Goal: Complete application form

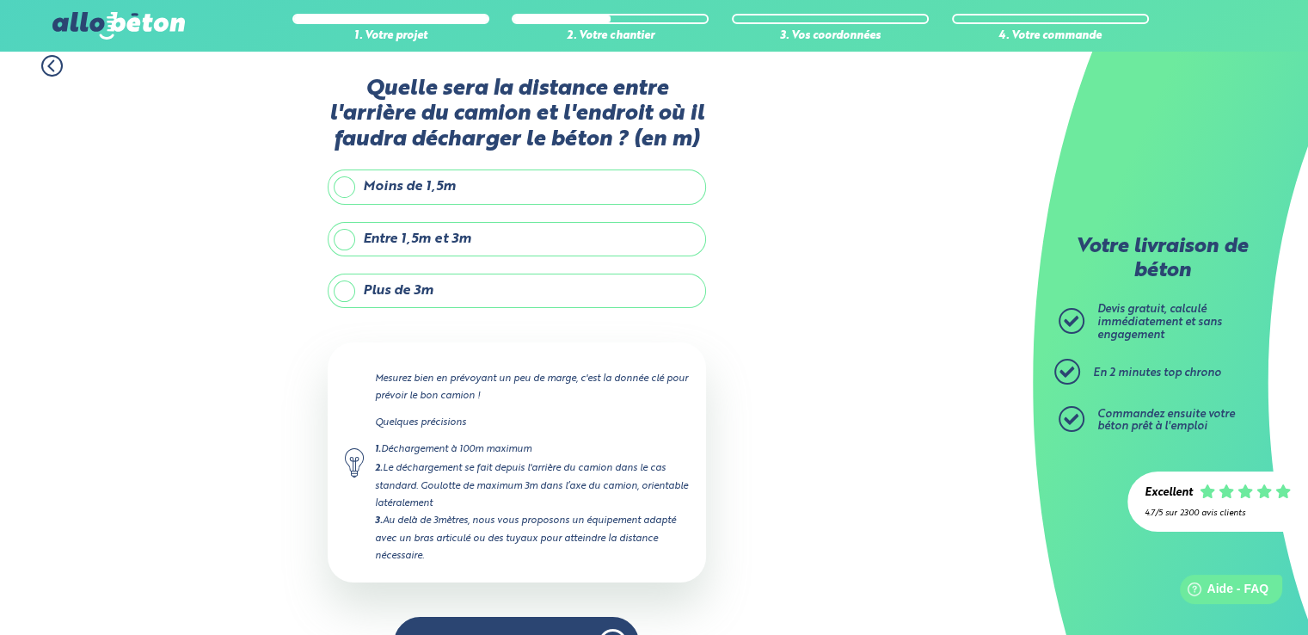
scroll to position [7, 0]
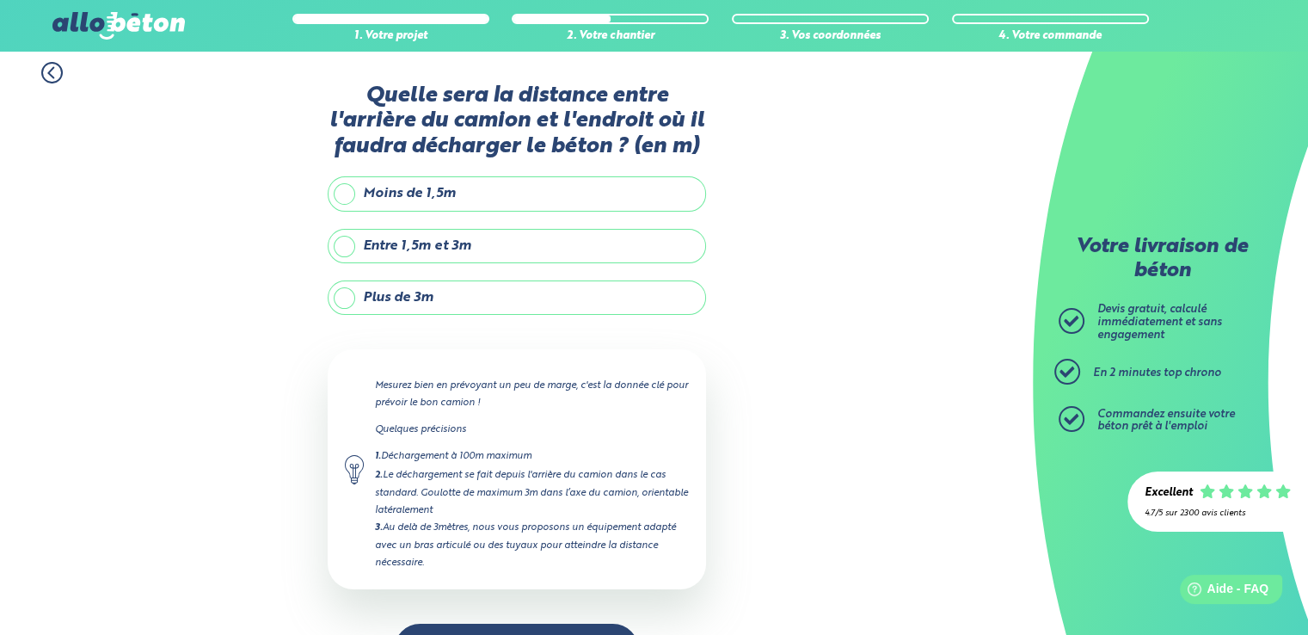
click at [440, 294] on label "Plus de 3m" at bounding box center [517, 297] width 379 height 34
click at [0, 0] on input "Plus de 3m" at bounding box center [0, 0] width 0 height 0
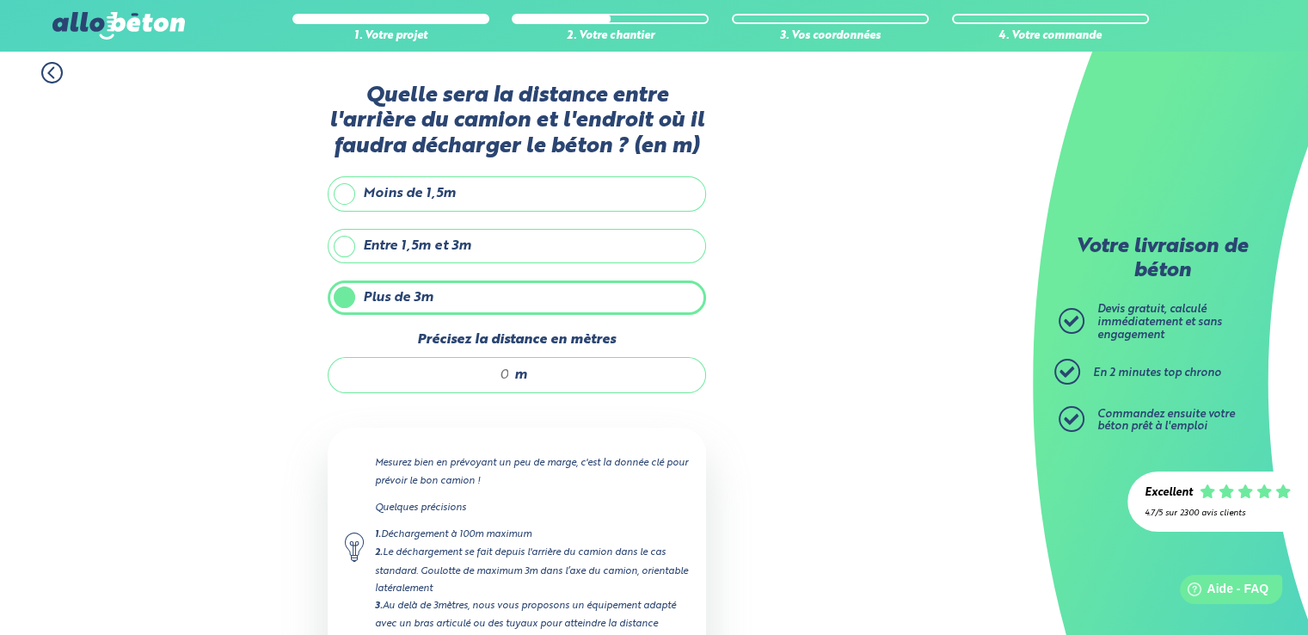
click at [509, 372] on input "Précisez la distance en mètres" at bounding box center [428, 374] width 164 height 17
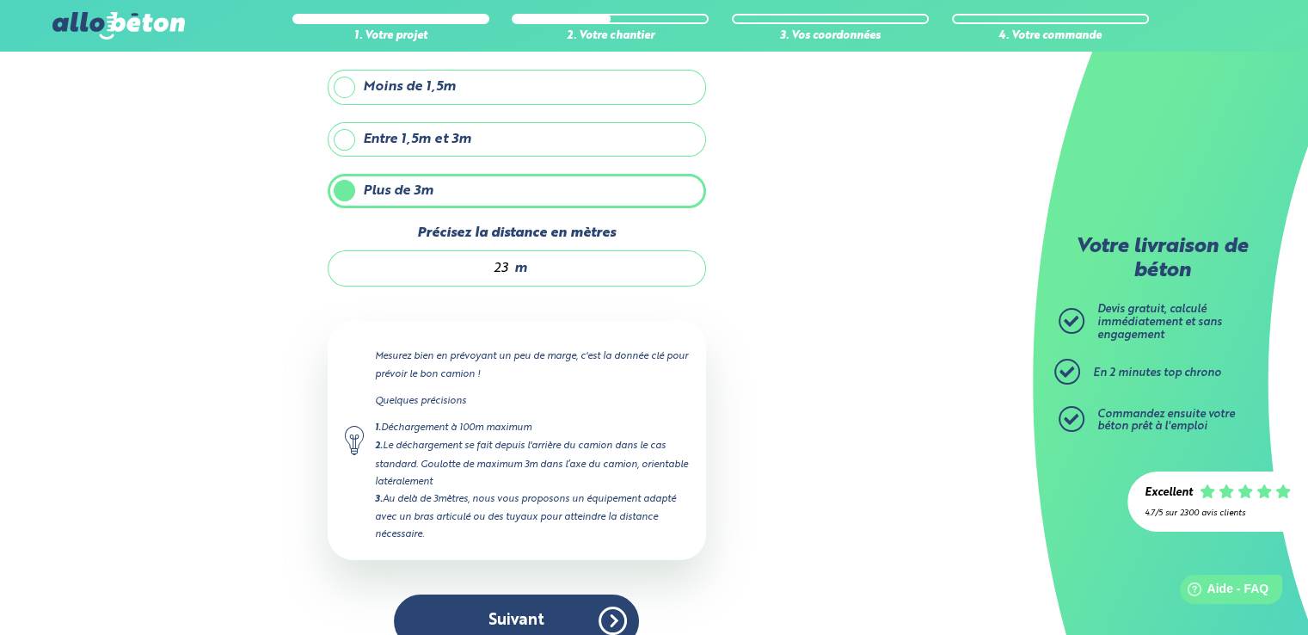
scroll to position [139, 0]
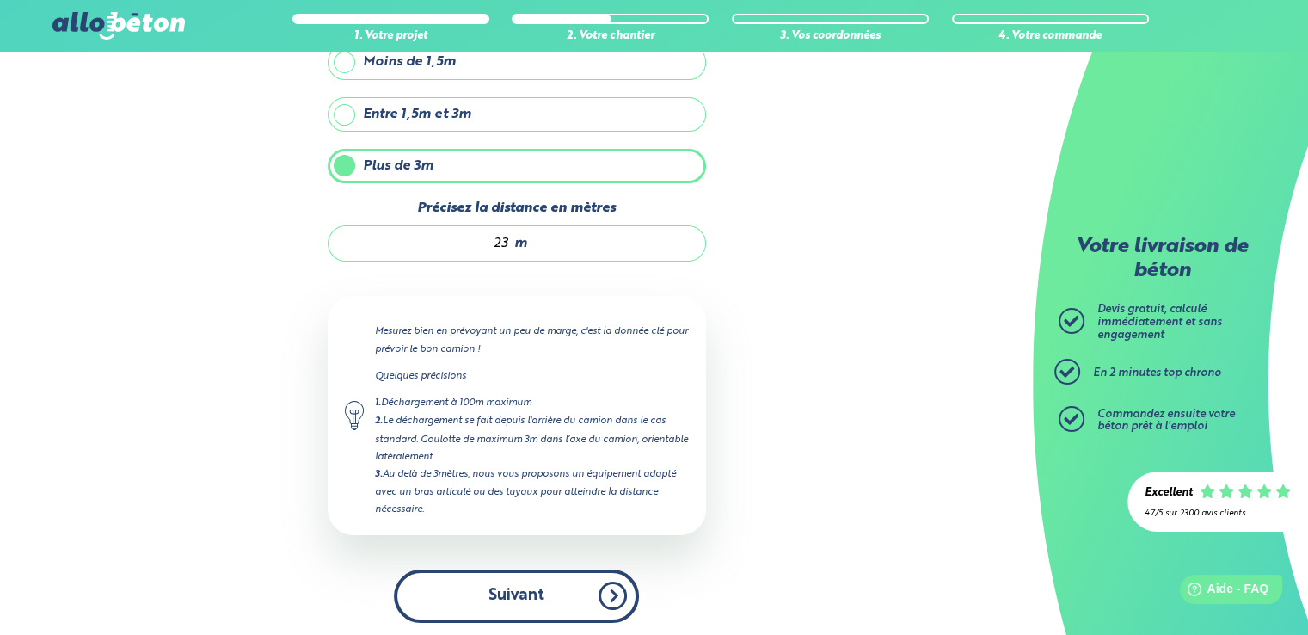
type input "23"
click at [513, 590] on button "Suivant" at bounding box center [516, 595] width 245 height 52
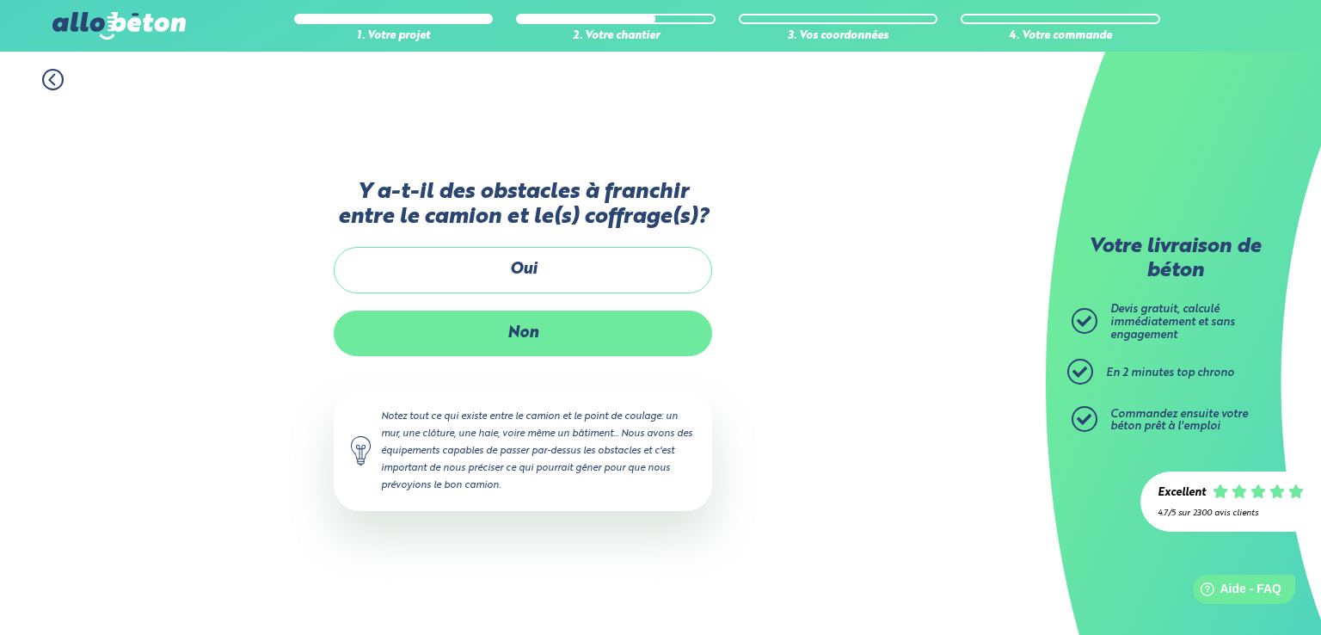
click at [575, 339] on label "Non" at bounding box center [523, 334] width 379 height 46
click at [0, 0] on input "Non" at bounding box center [0, 0] width 0 height 0
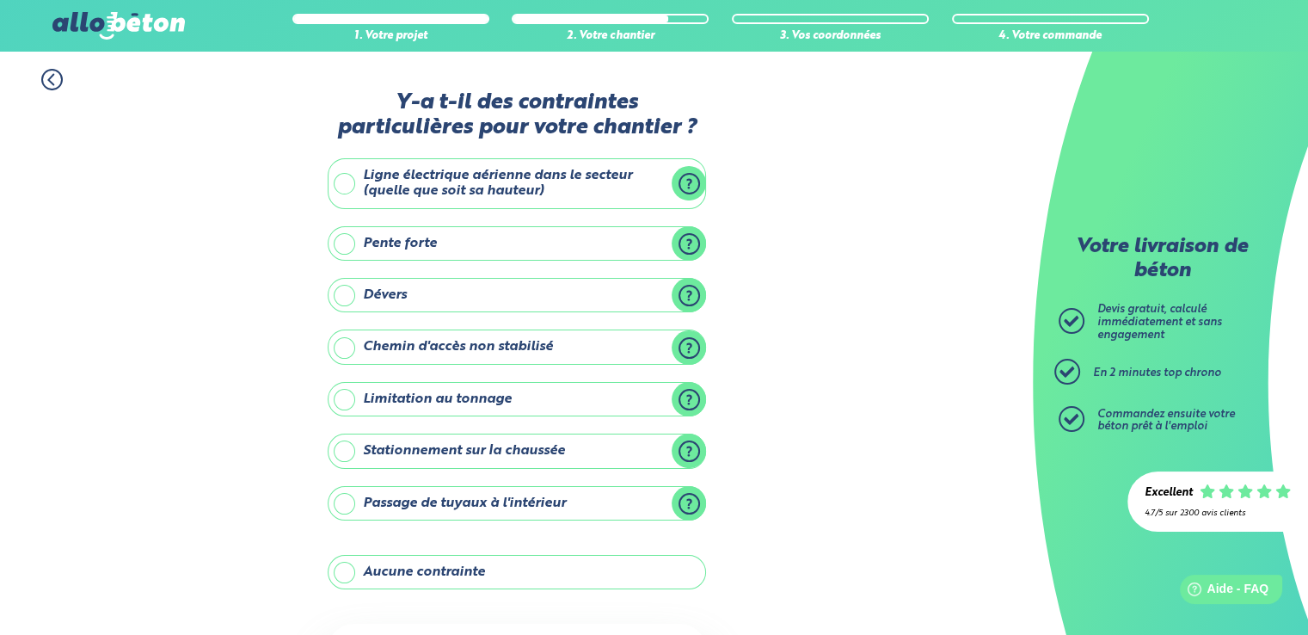
click at [415, 342] on label "Chemin d'accès non stabilisé" at bounding box center [517, 346] width 379 height 34
click at [0, 0] on input "Chemin d'accès non stabilisé" at bounding box center [0, 0] width 0 height 0
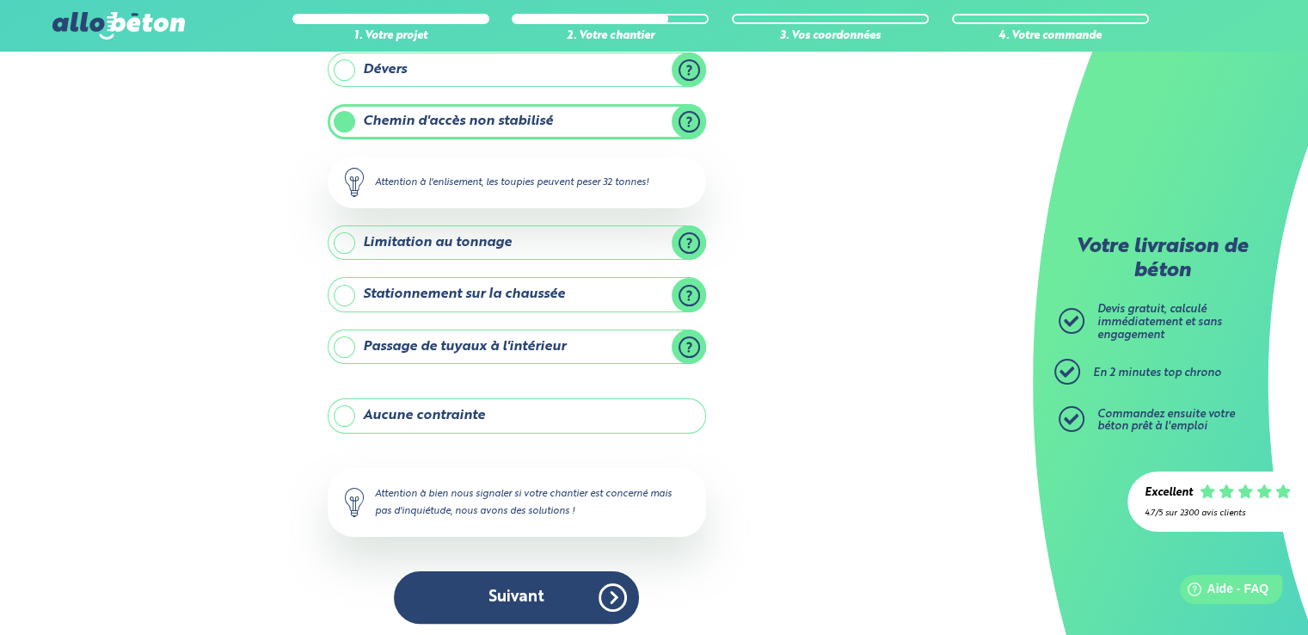
scroll to position [228, 0]
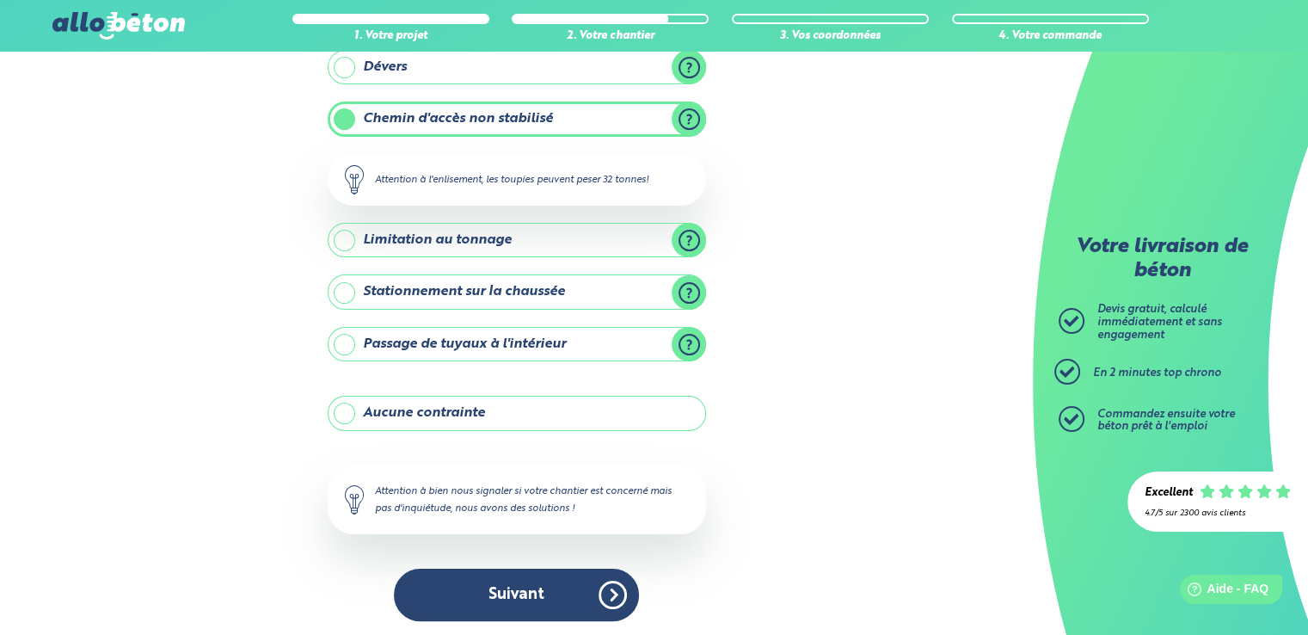
click at [342, 286] on label "Stationnement sur la chaussée" at bounding box center [517, 291] width 379 height 34
click at [0, 0] on input "Stationnement sur la chaussée" at bounding box center [0, 0] width 0 height 0
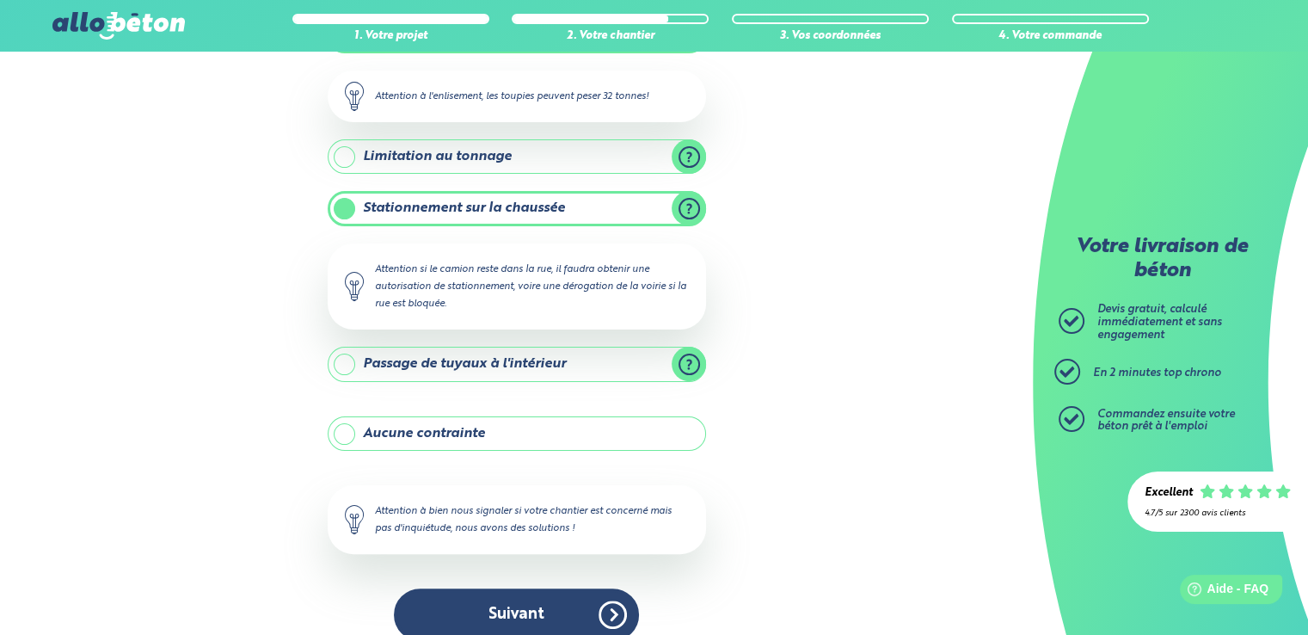
scroll to position [331, 0]
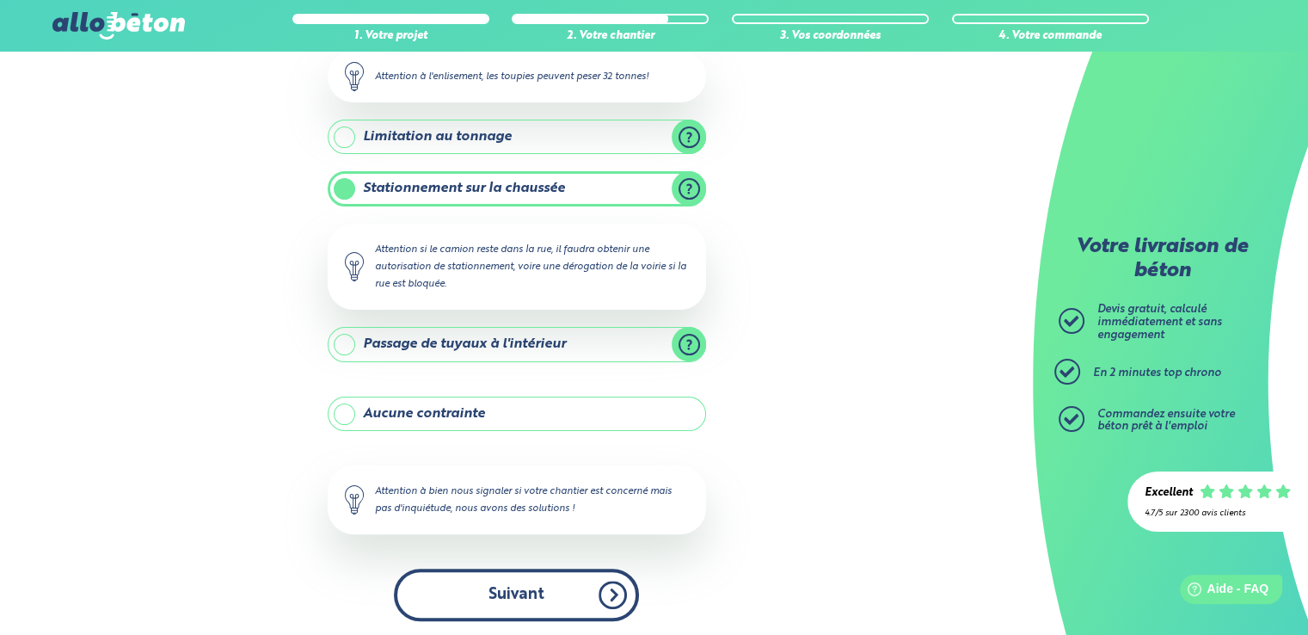
click at [468, 602] on button "Suivant" at bounding box center [516, 595] width 245 height 52
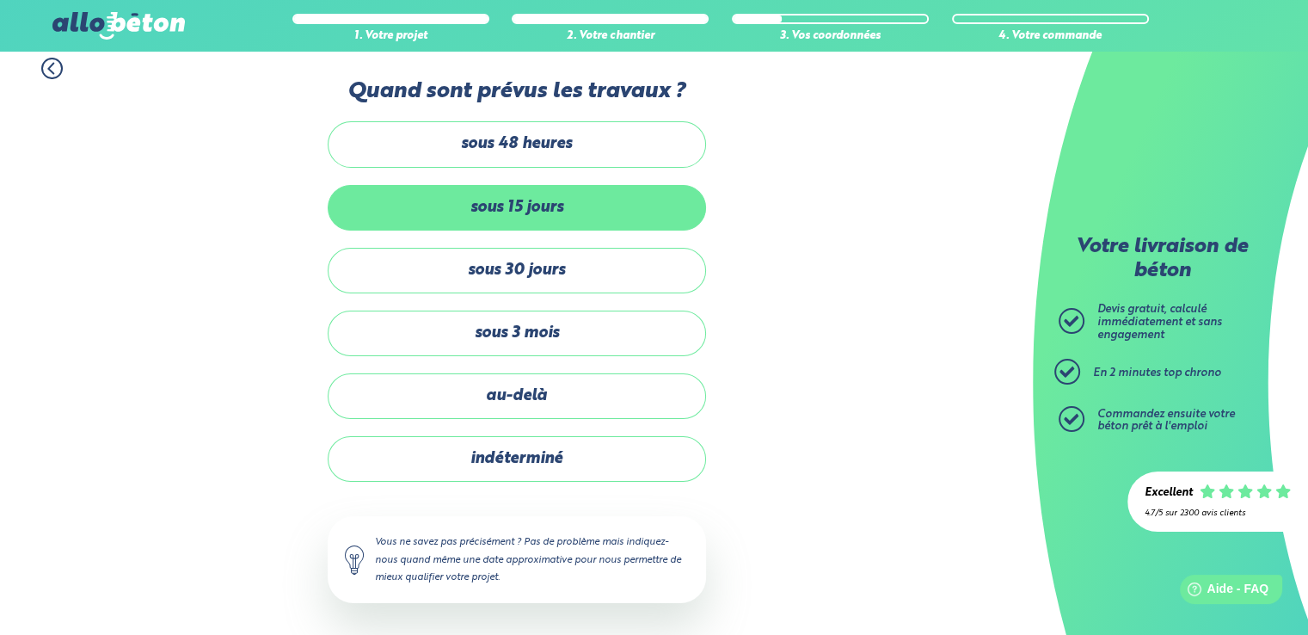
click at [467, 209] on label "sous 15 jours" at bounding box center [517, 208] width 379 height 46
click at [0, 0] on input "sous 15 jours" at bounding box center [0, 0] width 0 height 0
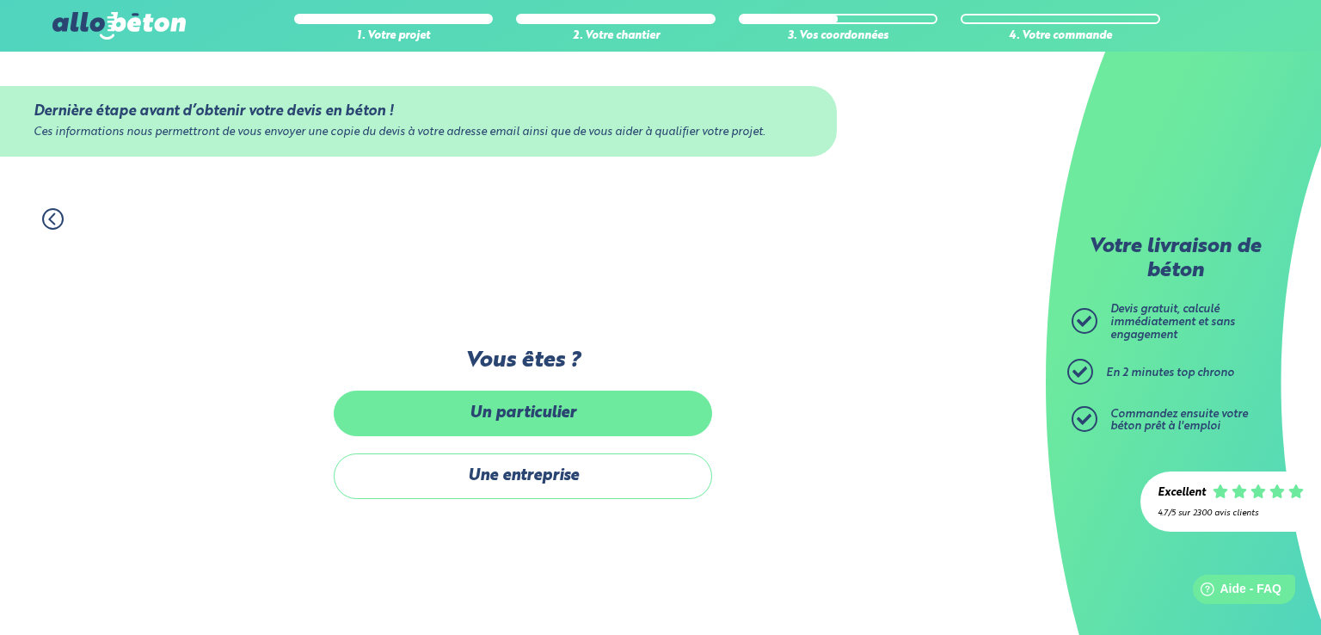
click at [528, 414] on label "Un particulier" at bounding box center [523, 414] width 379 height 46
click at [0, 0] on input "Un particulier" at bounding box center [0, 0] width 0 height 0
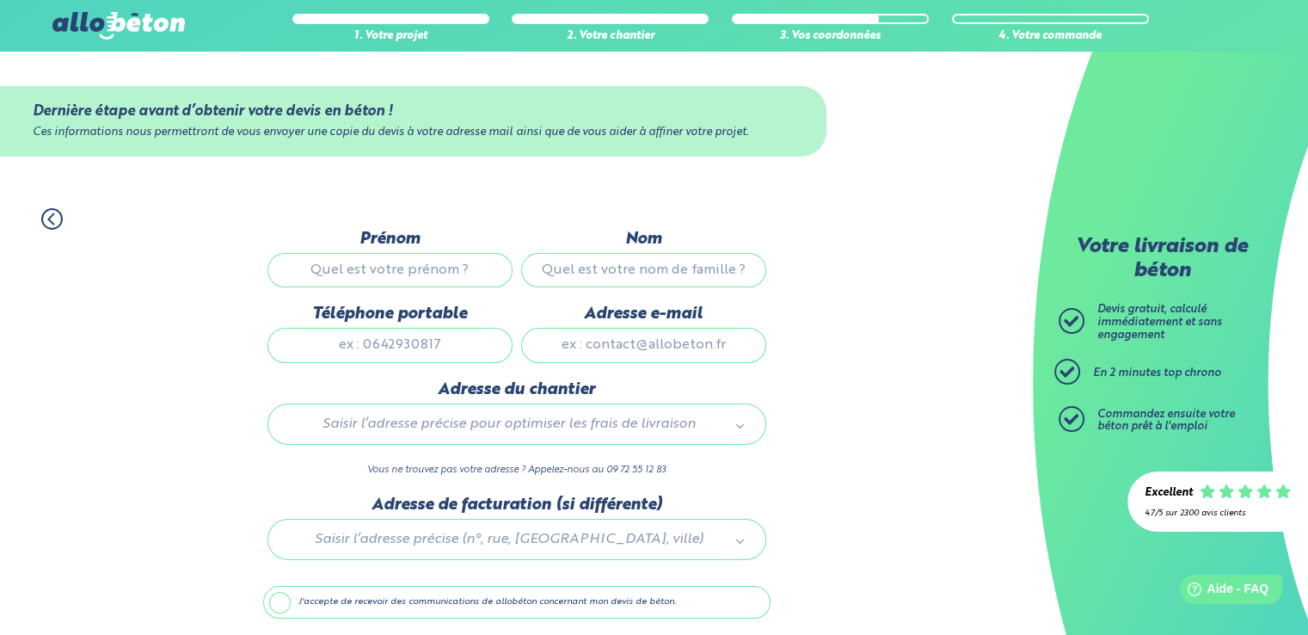
scroll to position [60, 0]
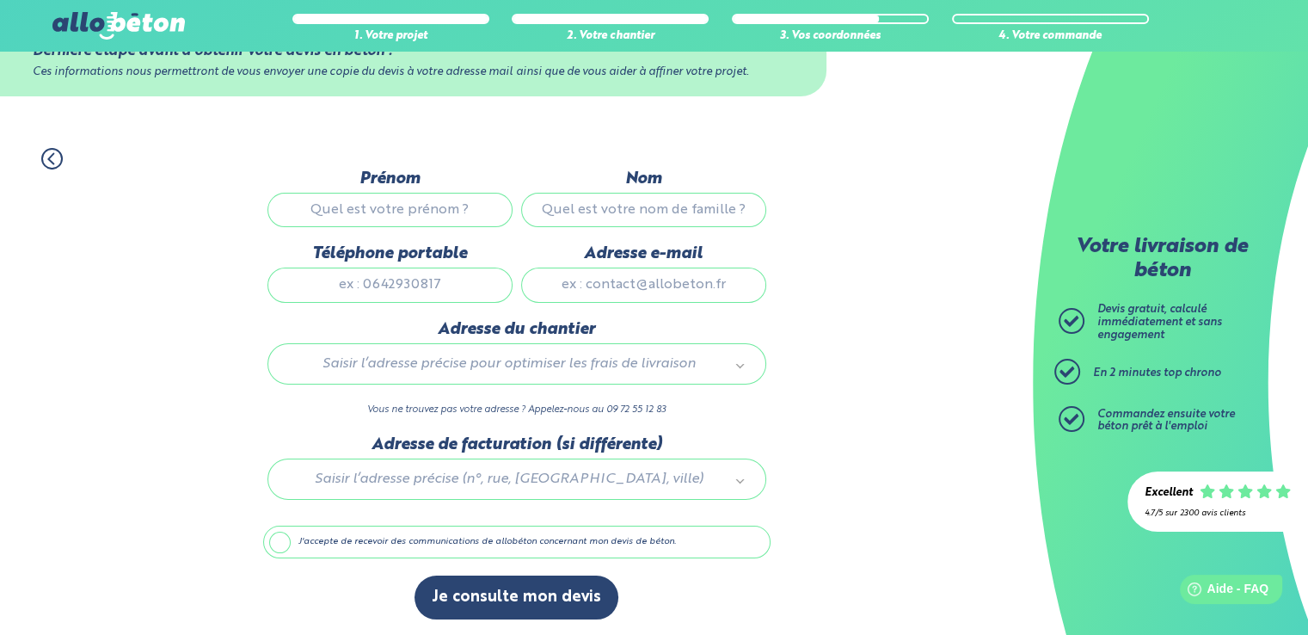
click at [402, 201] on input "Prénom" at bounding box center [390, 210] width 245 height 34
type input "Elise"
type input "Chartier"
type input "0636975222"
type input "eliseabchartier@gmail.com"
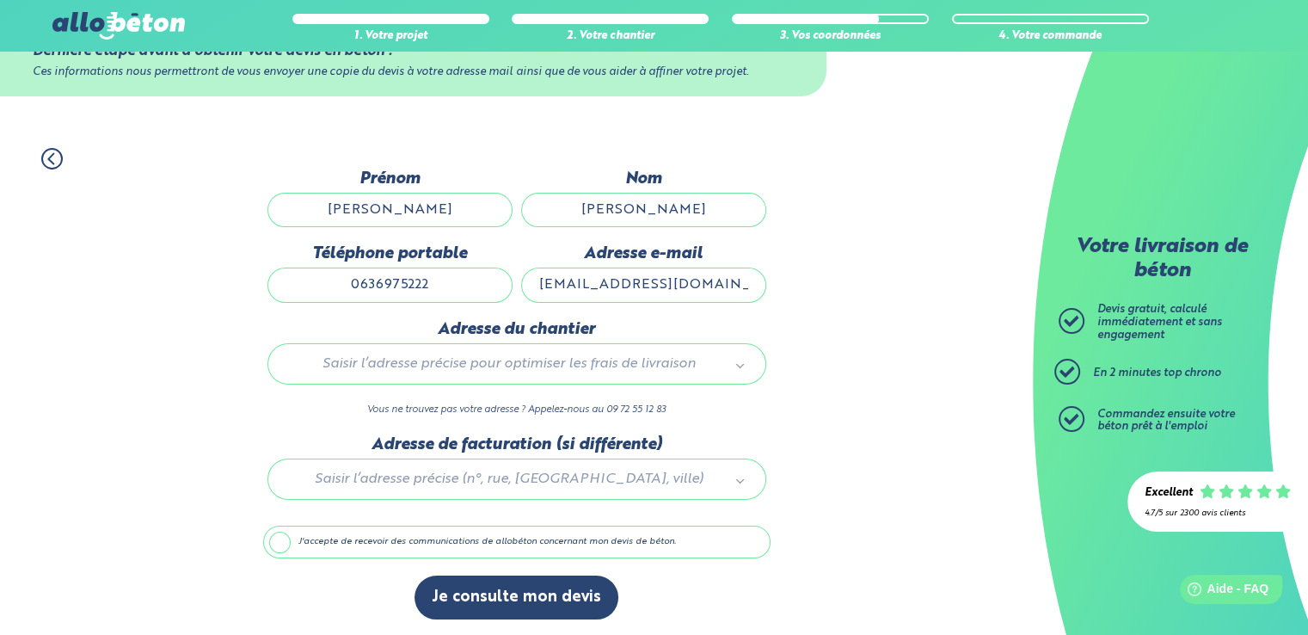
type input "13 rue robert triger"
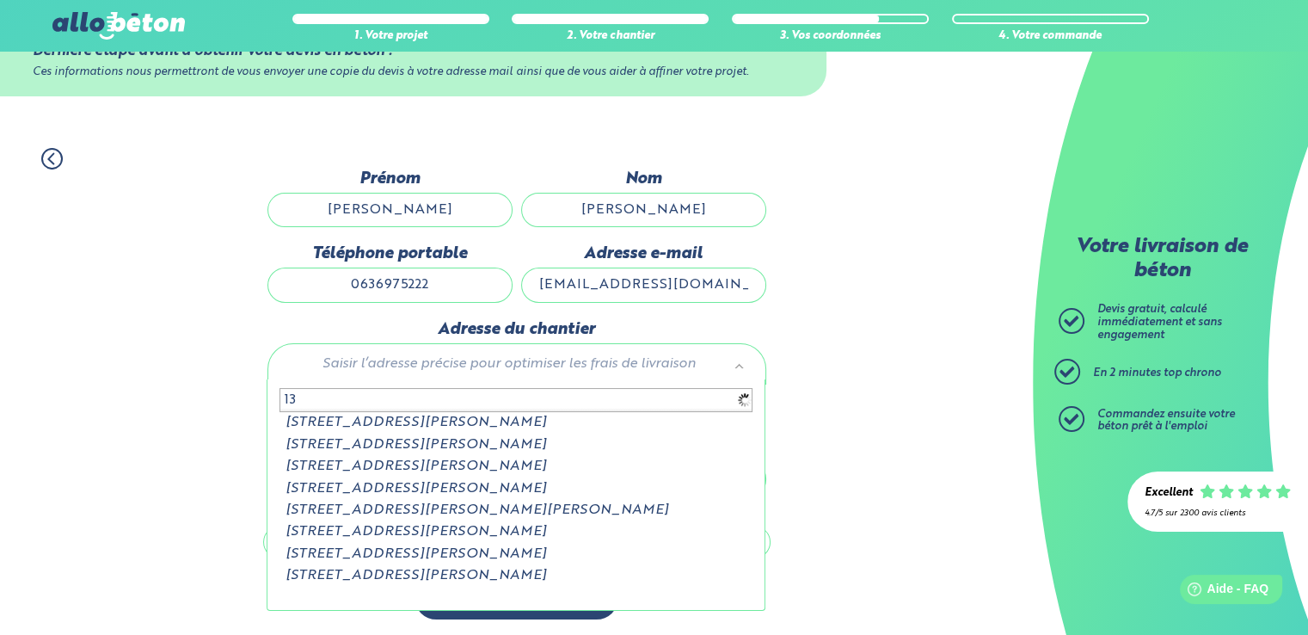
type input "1"
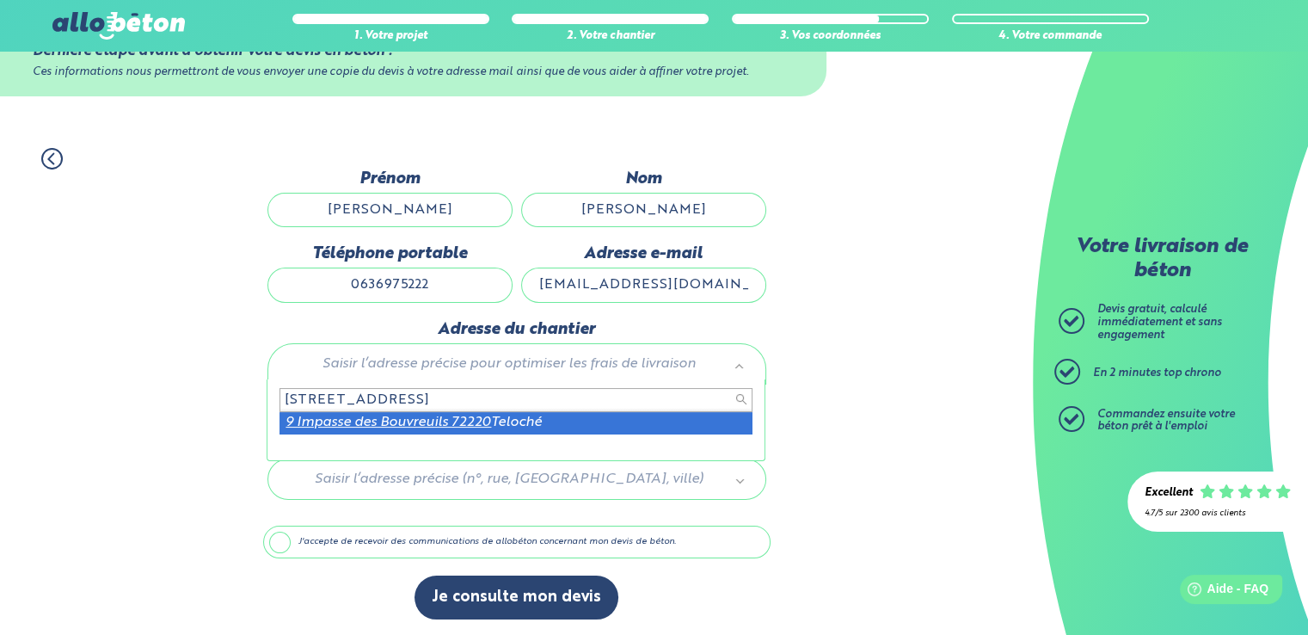
type input "9 impasse des bouvreuils 72220"
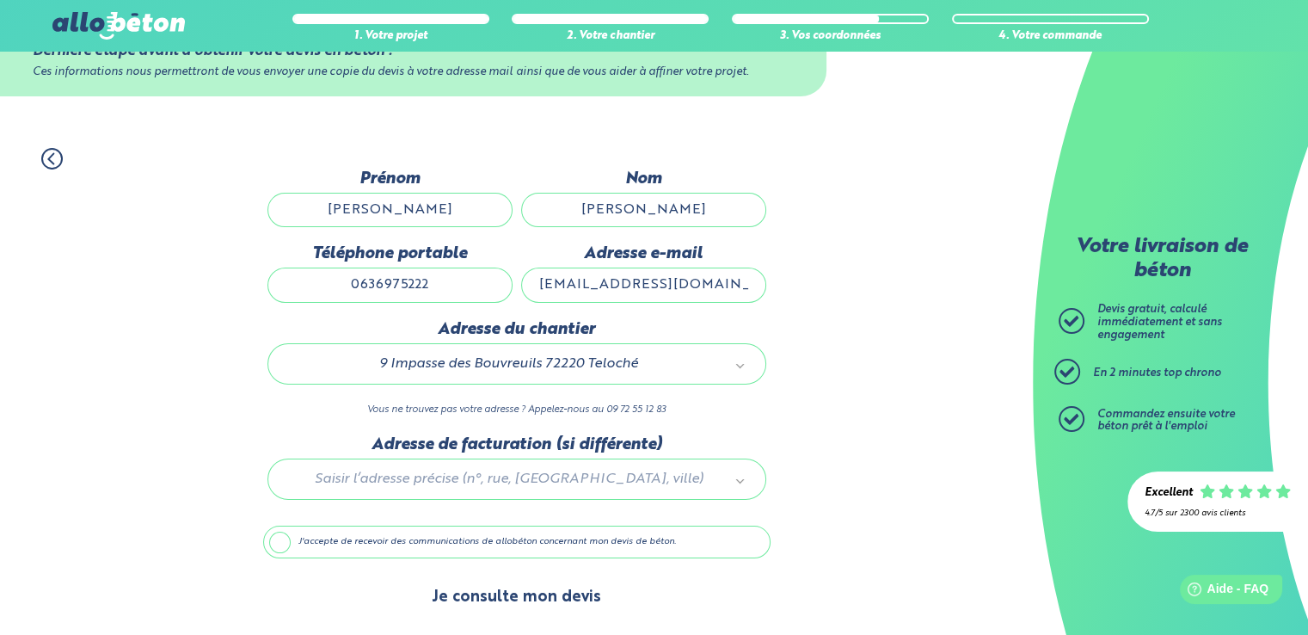
click at [502, 598] on button "Je consulte mon devis" at bounding box center [517, 598] width 204 height 44
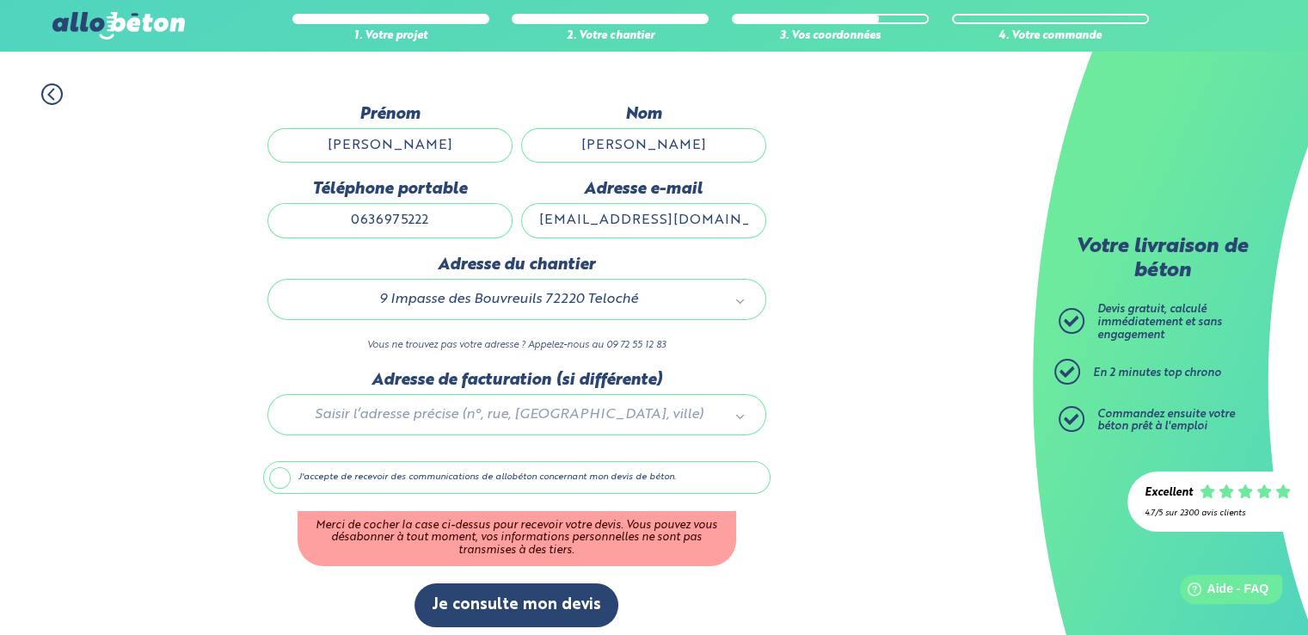
scroll to position [132, 0]
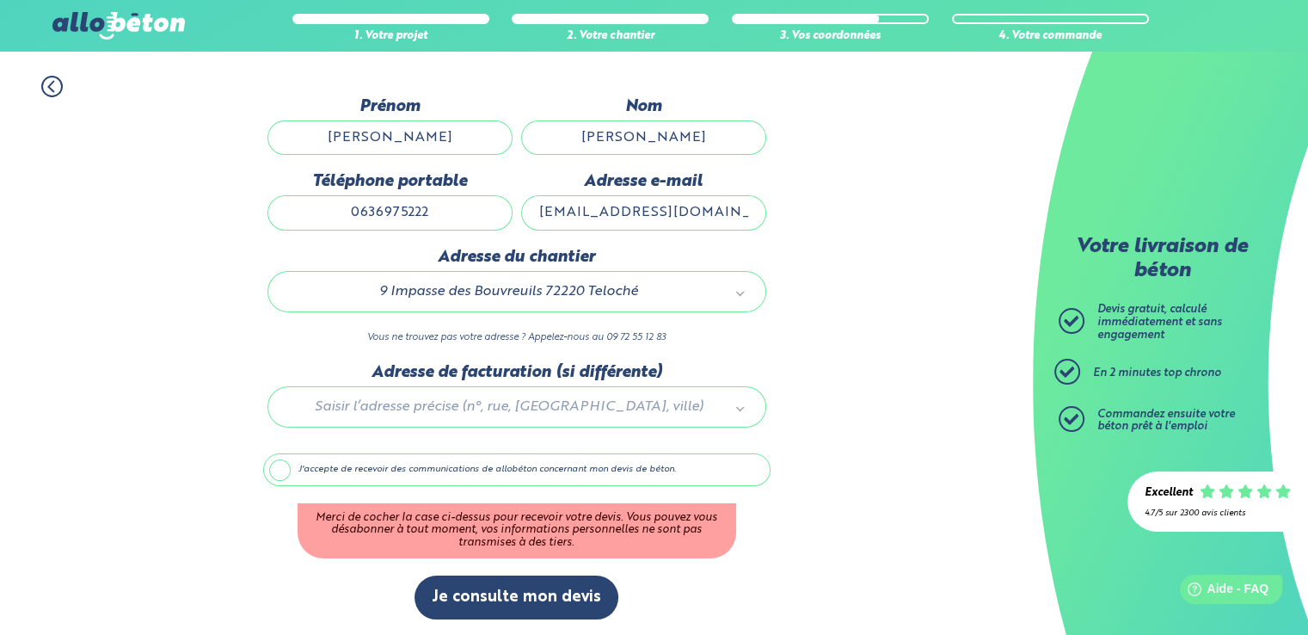
click at [565, 473] on label "J'accepte de recevoir des communications de allobéton concernant mon devis de b…" at bounding box center [517, 469] width 508 height 33
click at [0, 0] on input "J'accepte de recevoir des communications de allobéton concernant mon devis de b…" at bounding box center [0, 0] width 0 height 0
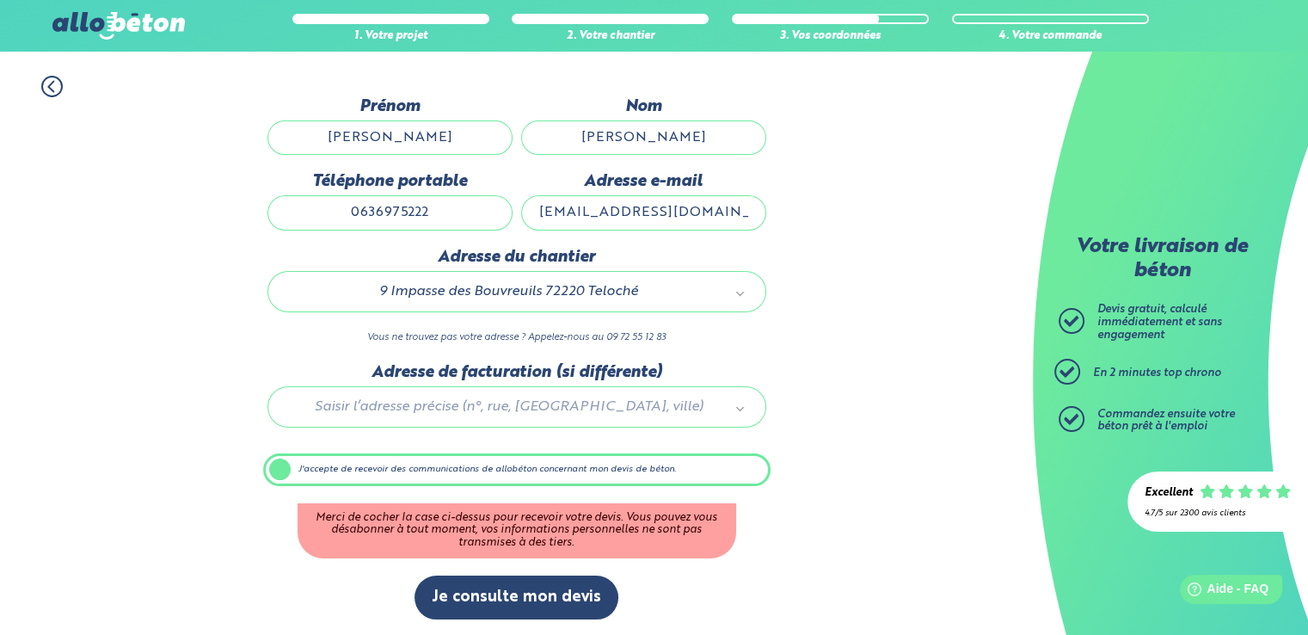
scroll to position [59, 0]
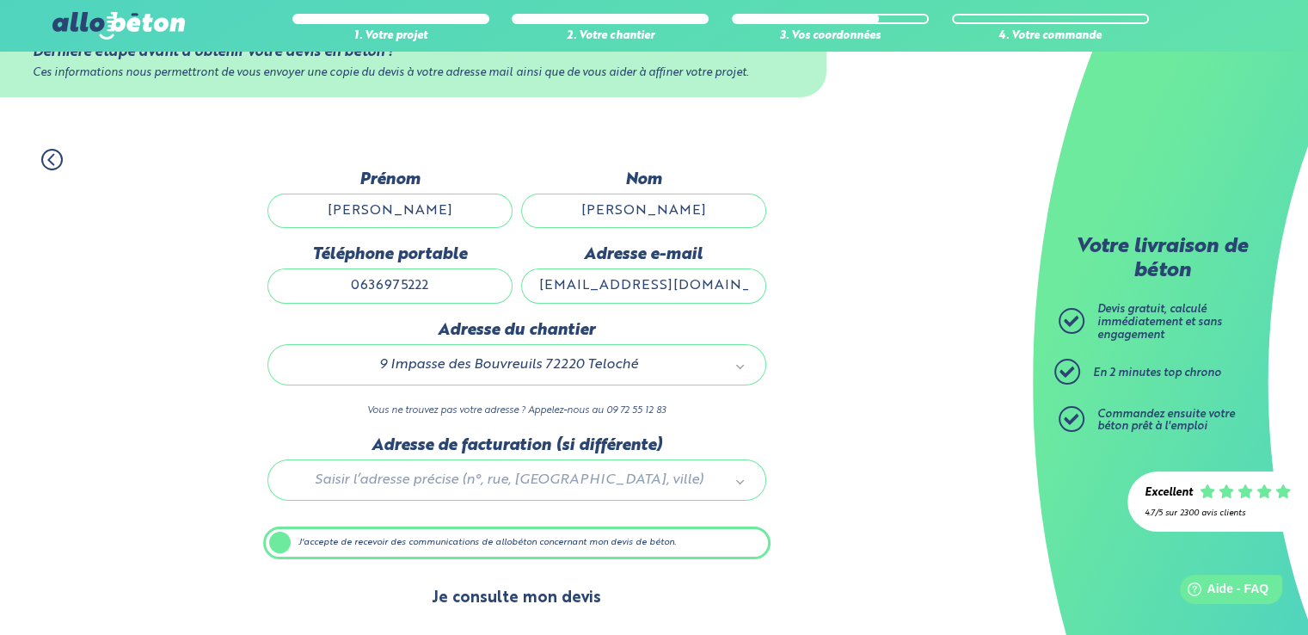
click at [528, 591] on button "Je consulte mon devis" at bounding box center [517, 598] width 204 height 44
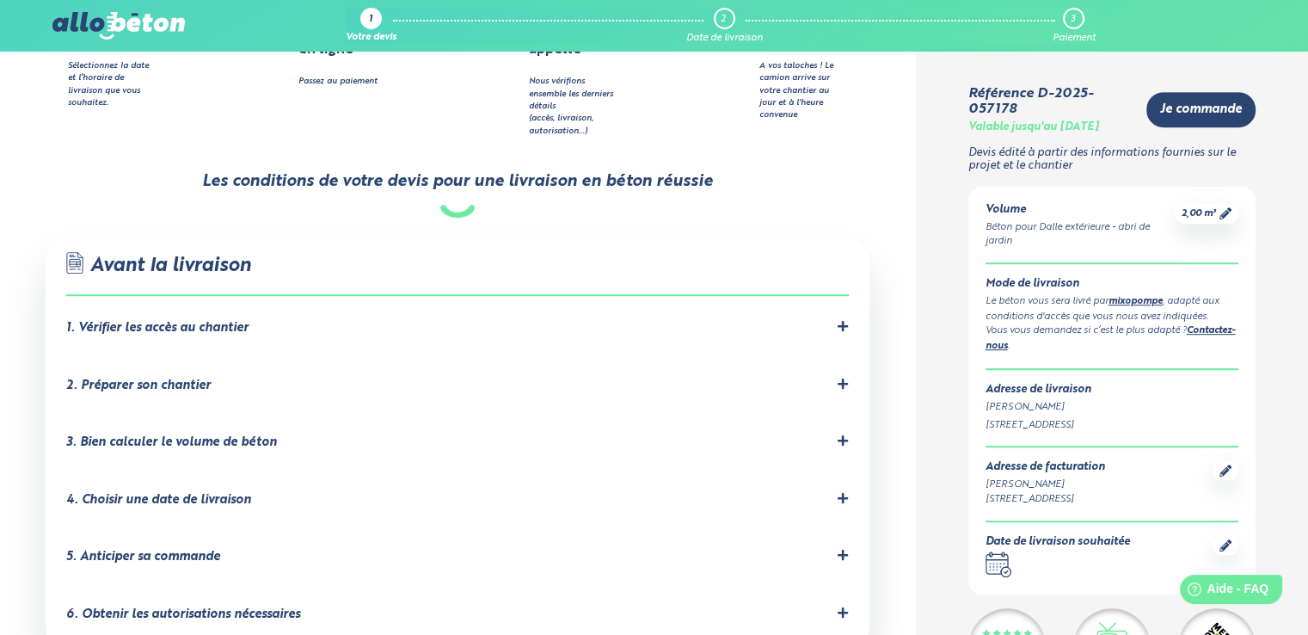
scroll to position [926, 0]
click at [401, 320] on div "1. Vérifier les accès au chantier" at bounding box center [457, 328] width 783 height 16
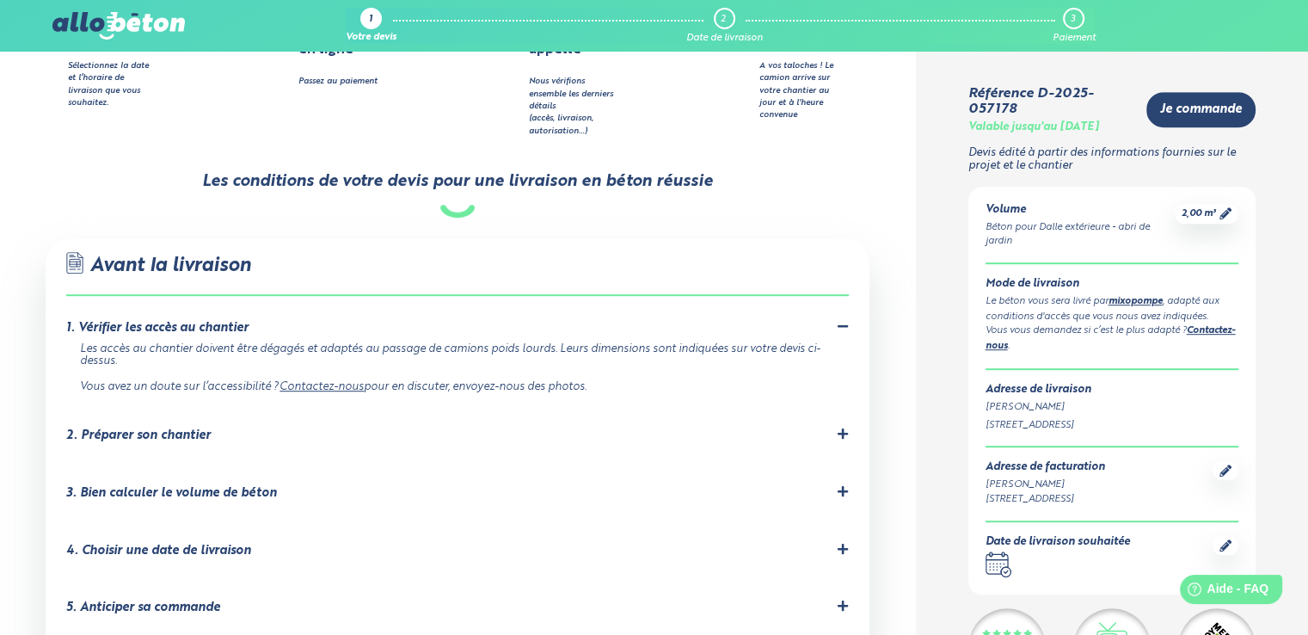
click at [169, 428] on div "2. Préparer son chantier" at bounding box center [138, 435] width 145 height 15
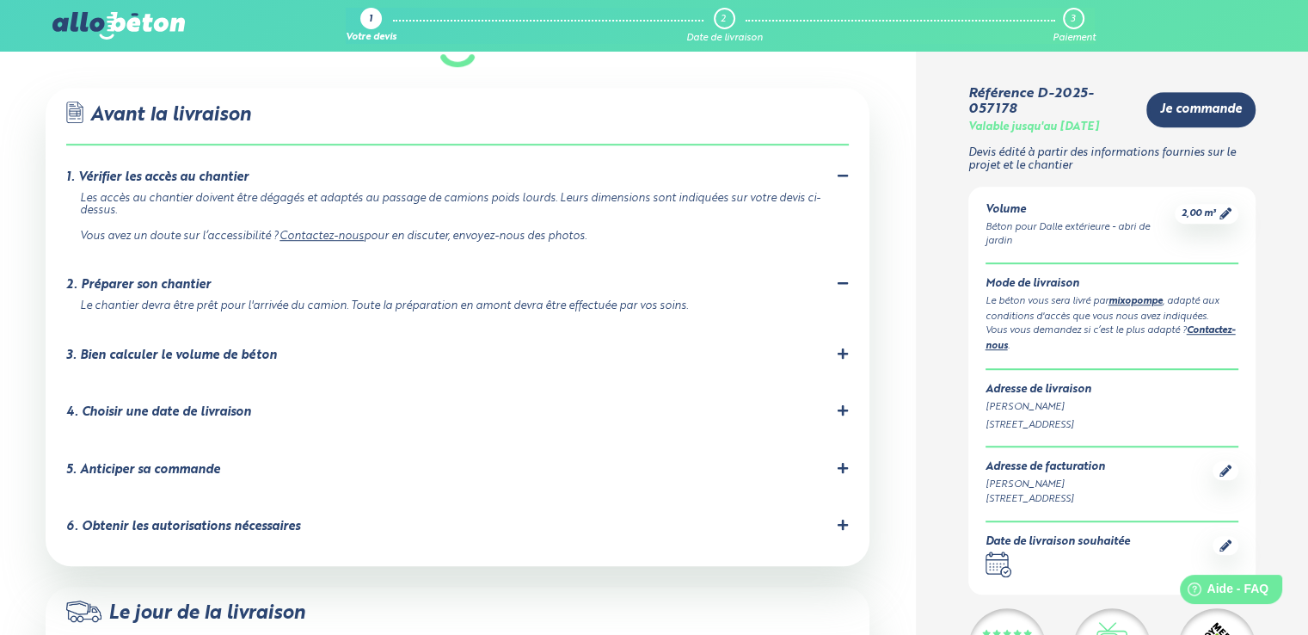
scroll to position [1074, 0]
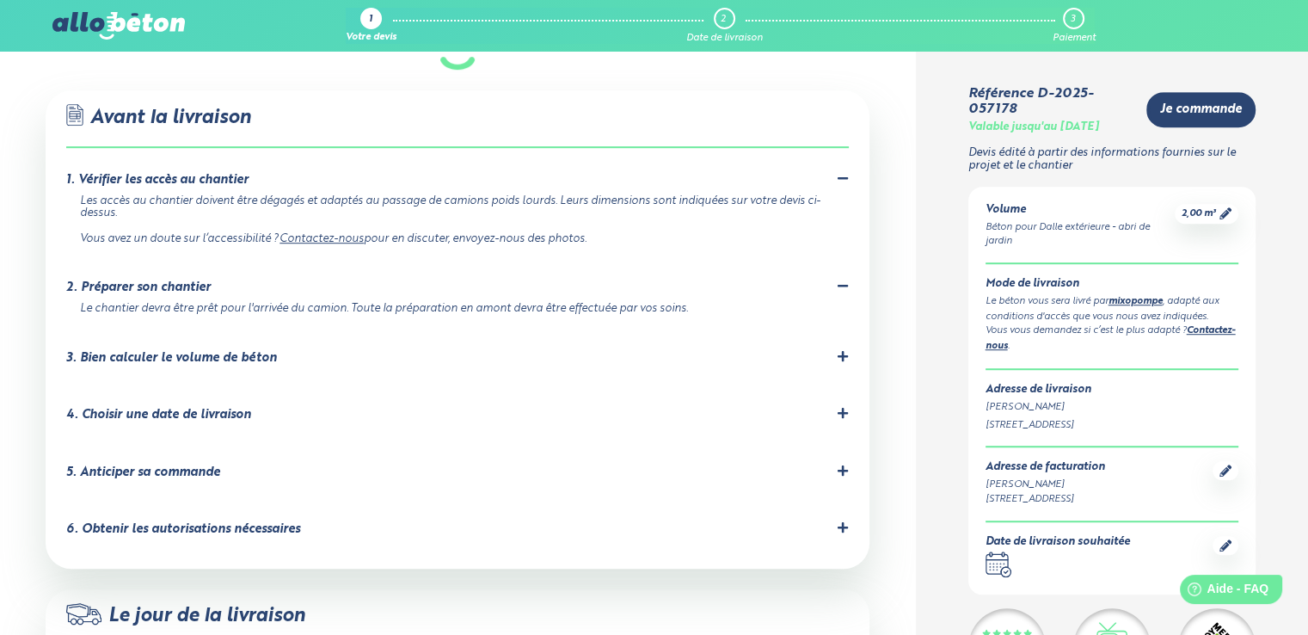
click at [194, 351] on div "3. Bien calculer le volume de béton" at bounding box center [171, 358] width 211 height 15
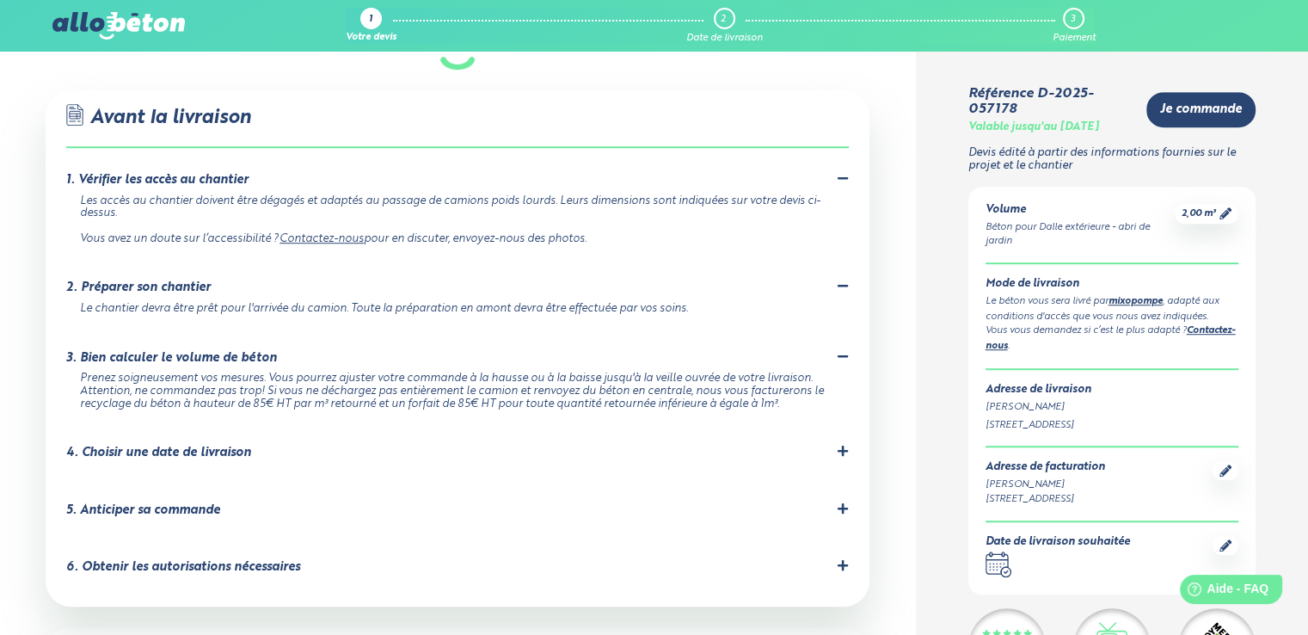
click at [186, 446] on div "4. Choisir une date de livraison" at bounding box center [158, 453] width 185 height 15
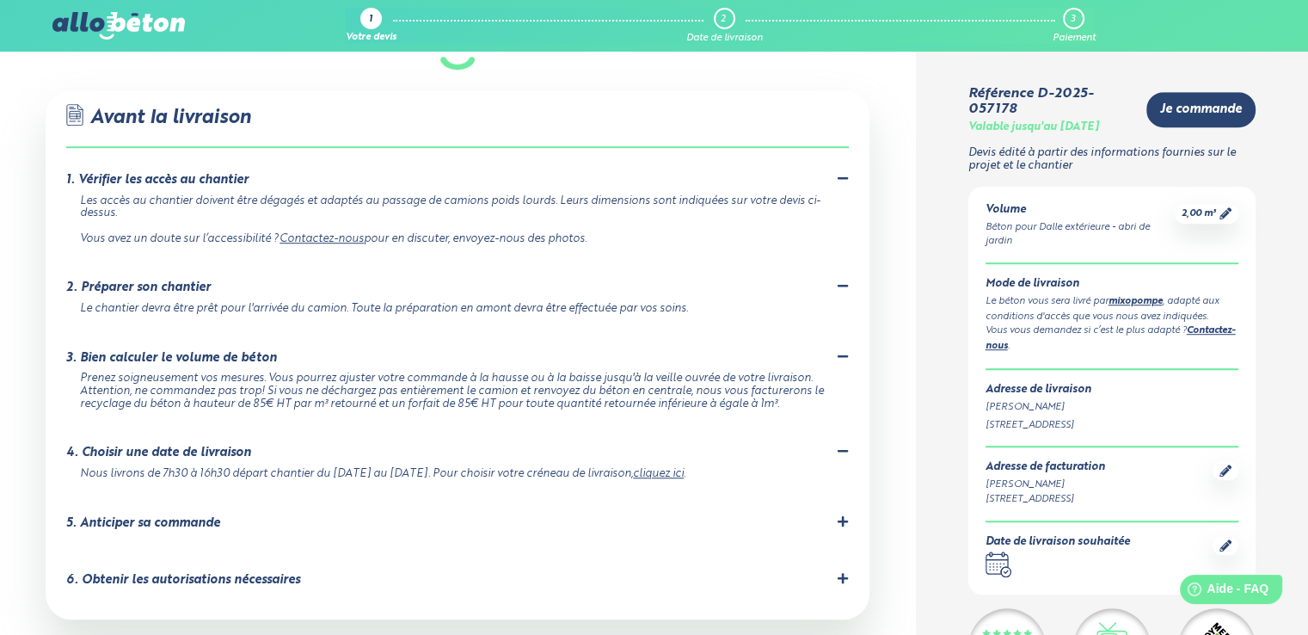
click at [183, 516] on div "5. Anticiper sa commande" at bounding box center [143, 523] width 154 height 15
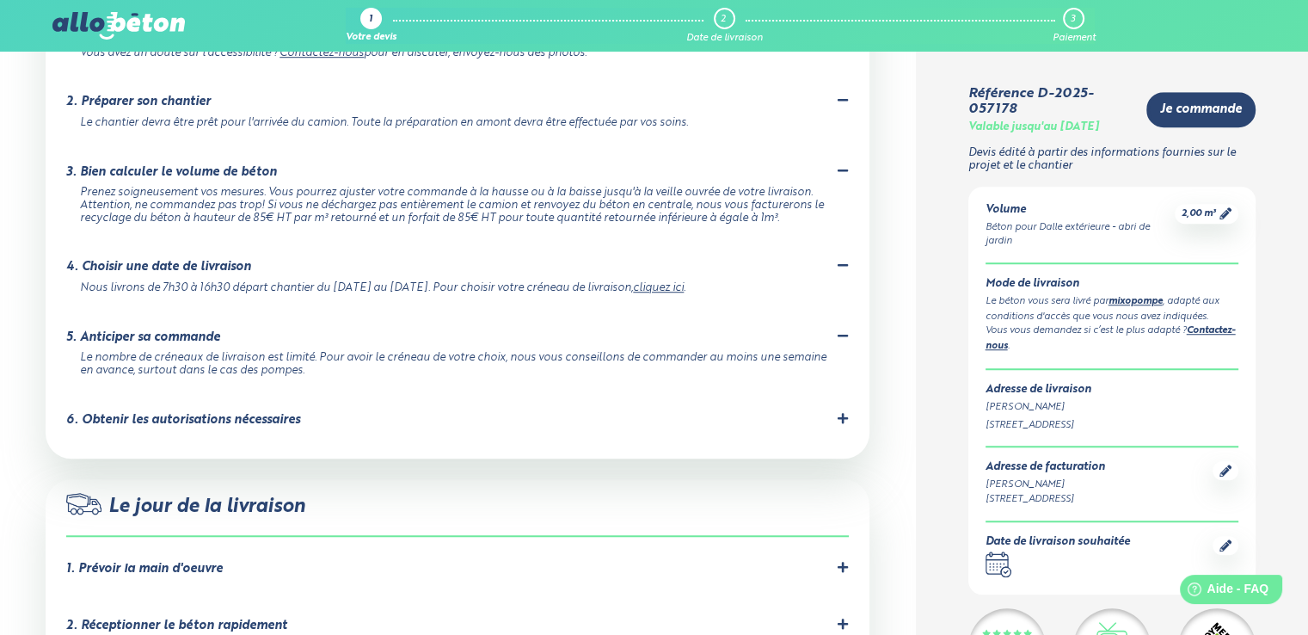
scroll to position [1259, 0]
click at [210, 413] on div "6. Obtenir les autorisations nécessaires" at bounding box center [183, 420] width 234 height 15
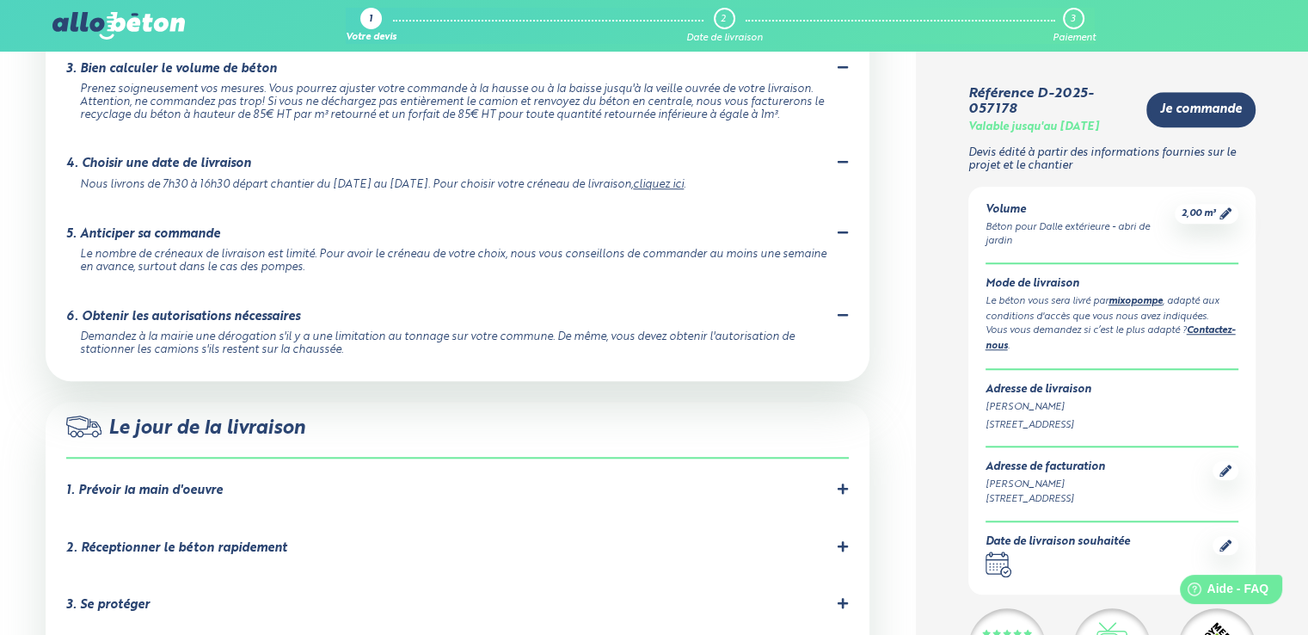
scroll to position [1365, 0]
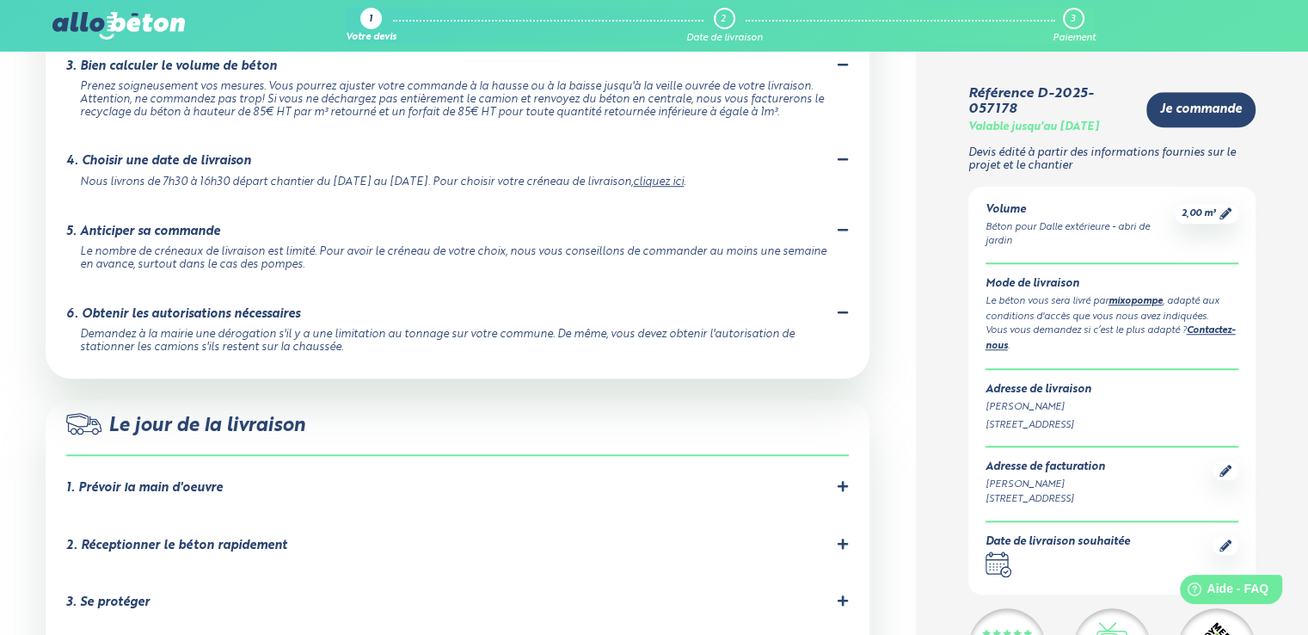
click at [229, 480] on div "1. Prévoir la main d'oeuvre" at bounding box center [457, 488] width 783 height 16
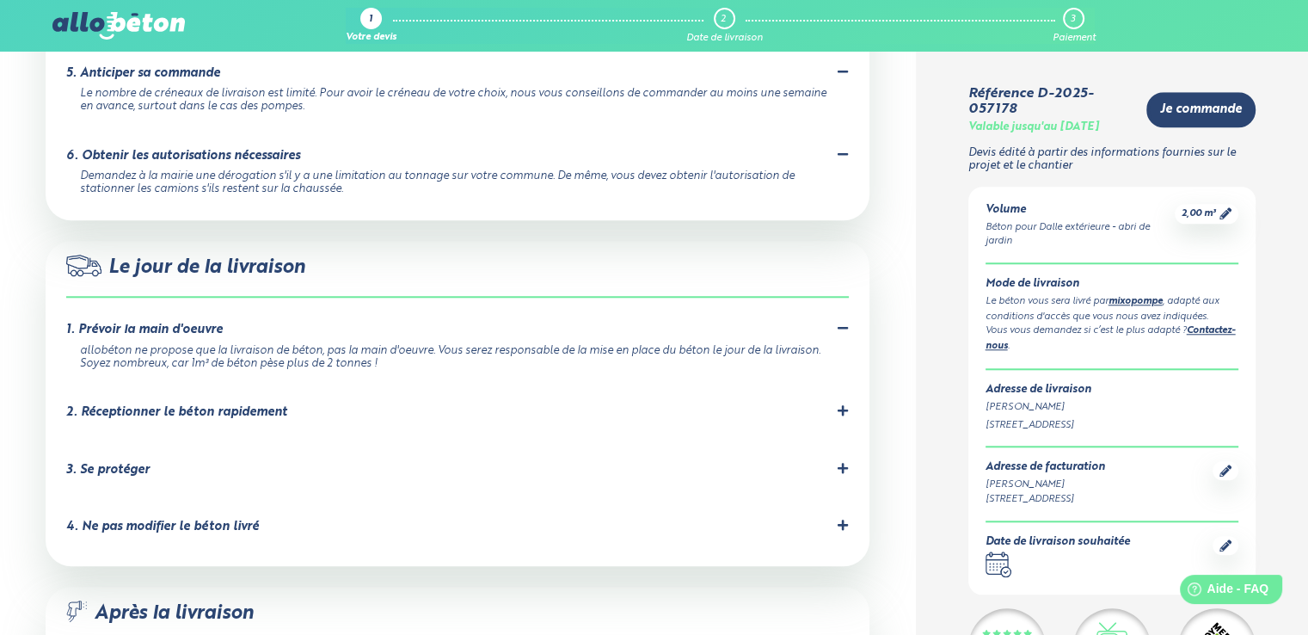
scroll to position [1524, 0]
click at [230, 404] on div "2. Réceptionner le béton rapidement" at bounding box center [176, 411] width 221 height 15
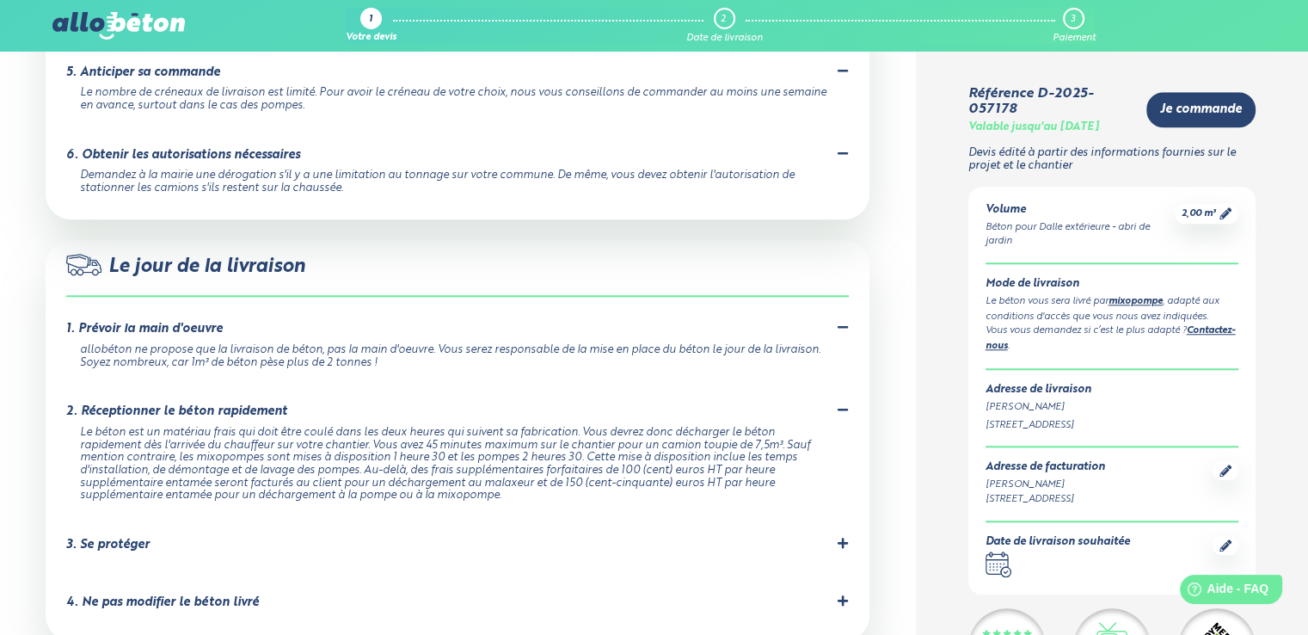
click at [174, 520] on li "3. Se protéger Prévoyez les équipements de protection nécessaires pour éviter t…" at bounding box center [457, 549] width 783 height 58
click at [137, 520] on li "3. Se protéger Prévoyez les équipements de protection nécessaires pour éviter t…" at bounding box center [457, 549] width 783 height 58
click at [131, 538] on div "3. Se protéger" at bounding box center [107, 545] width 83 height 15
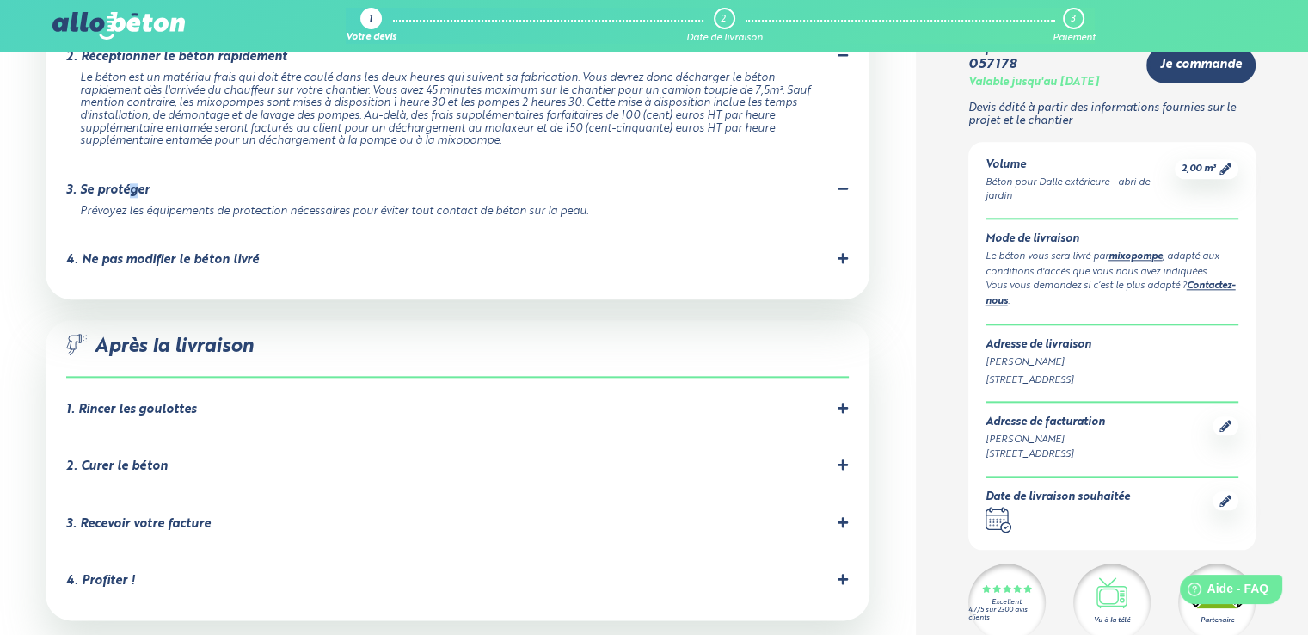
scroll to position [1909, 0]
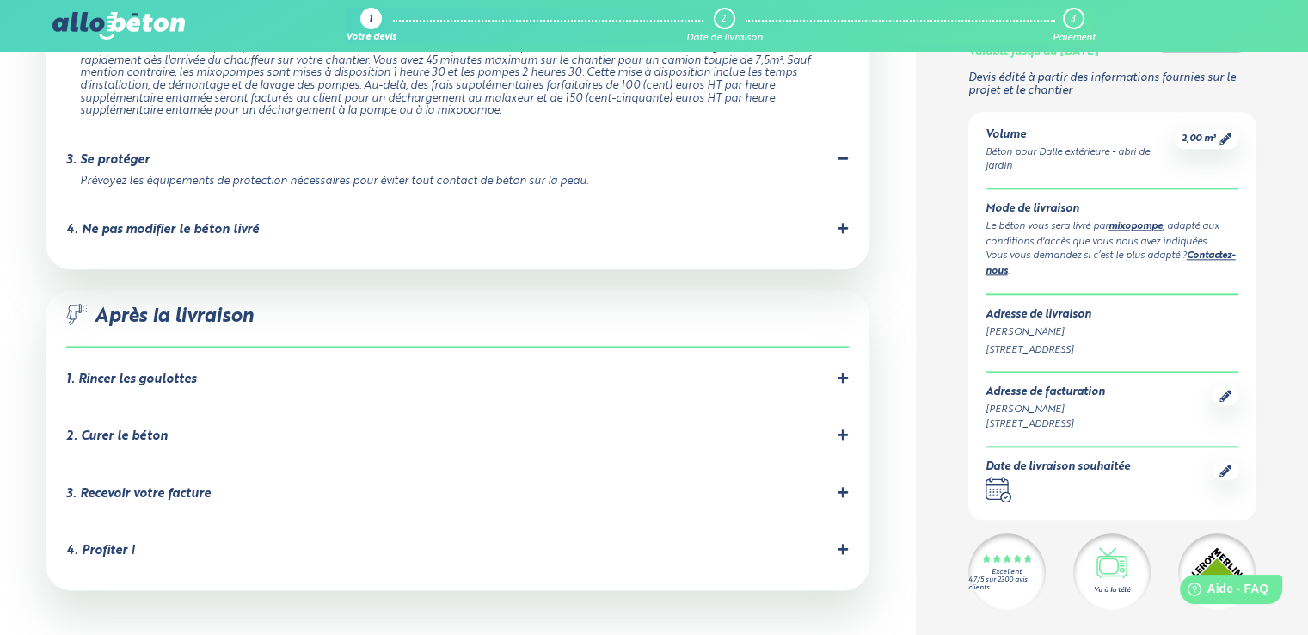
click at [191, 372] on div "1. Rincer les goulottes" at bounding box center [131, 379] width 130 height 15
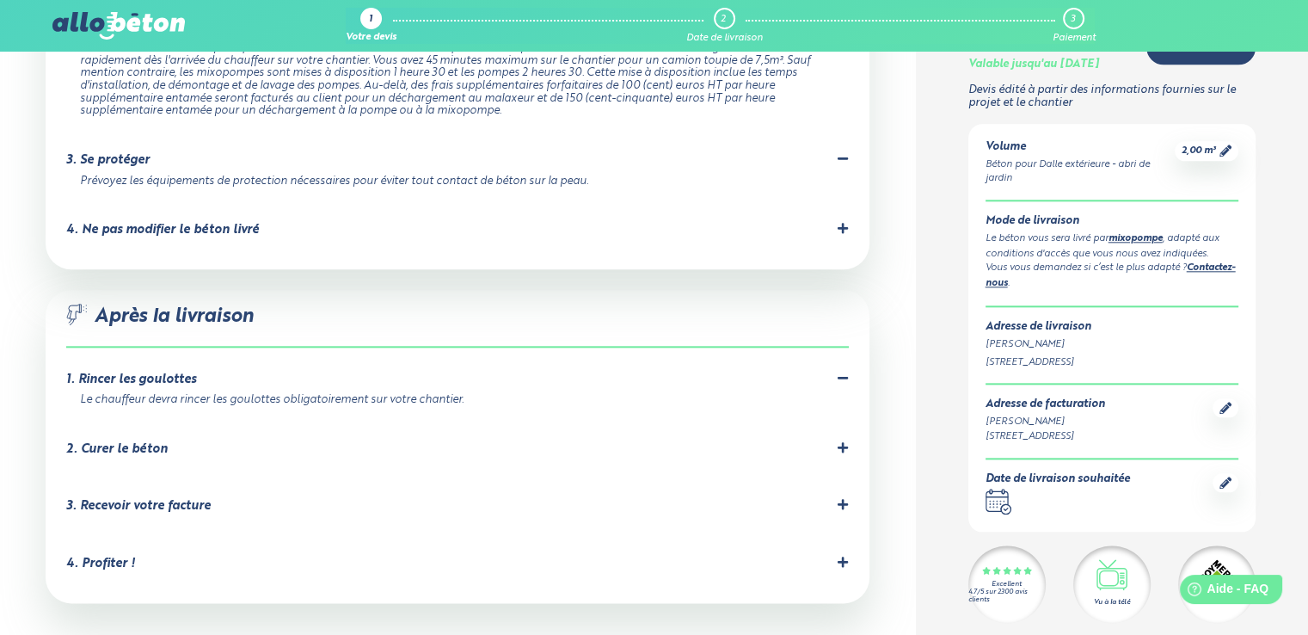
click at [163, 442] on div "2. Curer le béton" at bounding box center [117, 449] width 102 height 15
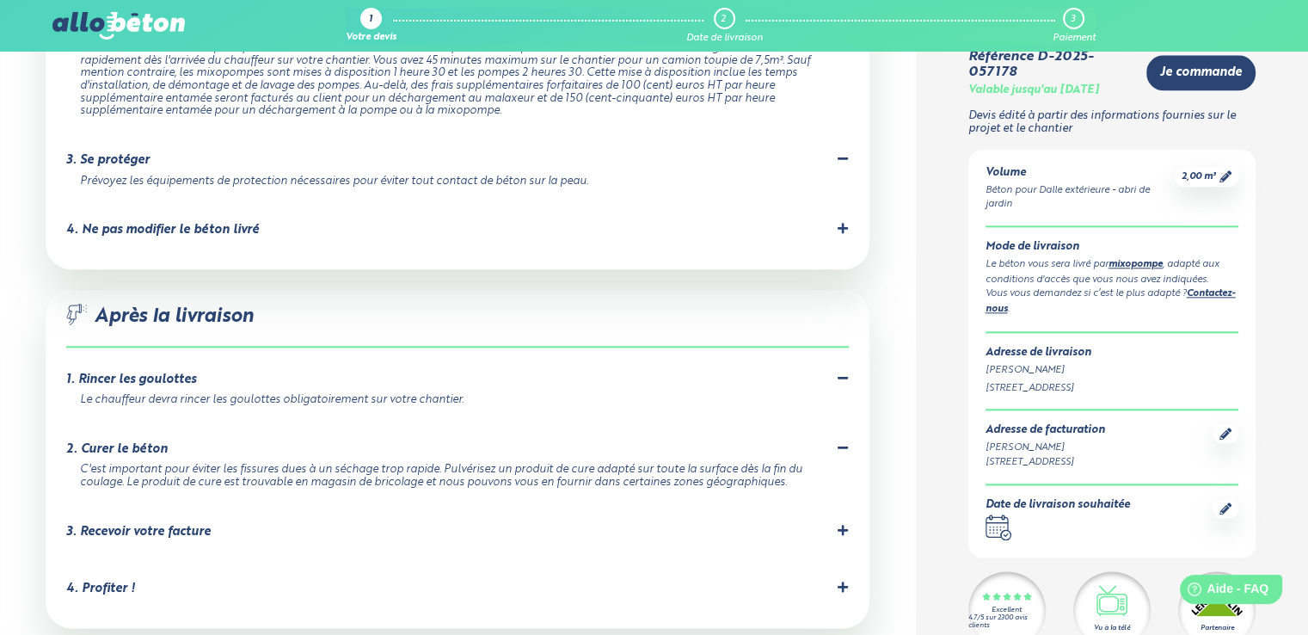
click at [152, 524] on div "3. Recevoir votre facture Votre facture sera envoyée automatiquement par mail l…" at bounding box center [457, 535] width 783 height 23
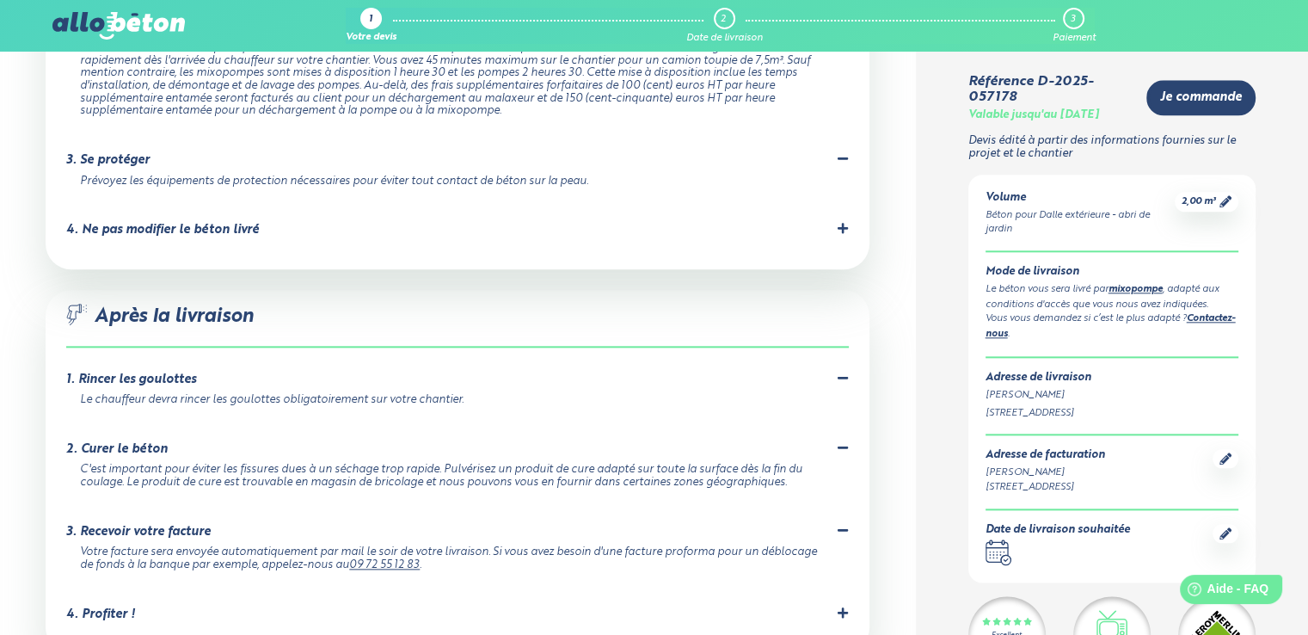
click at [128, 607] on div "4. Profiter !" at bounding box center [100, 614] width 69 height 15
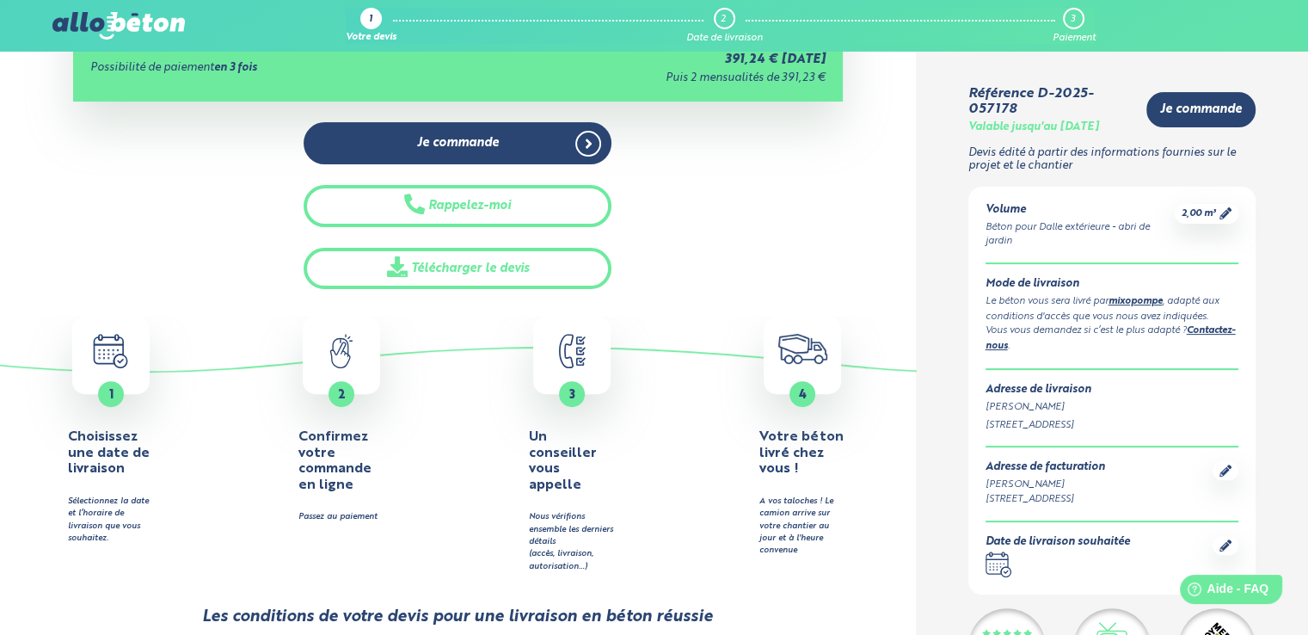
scroll to position [0, 0]
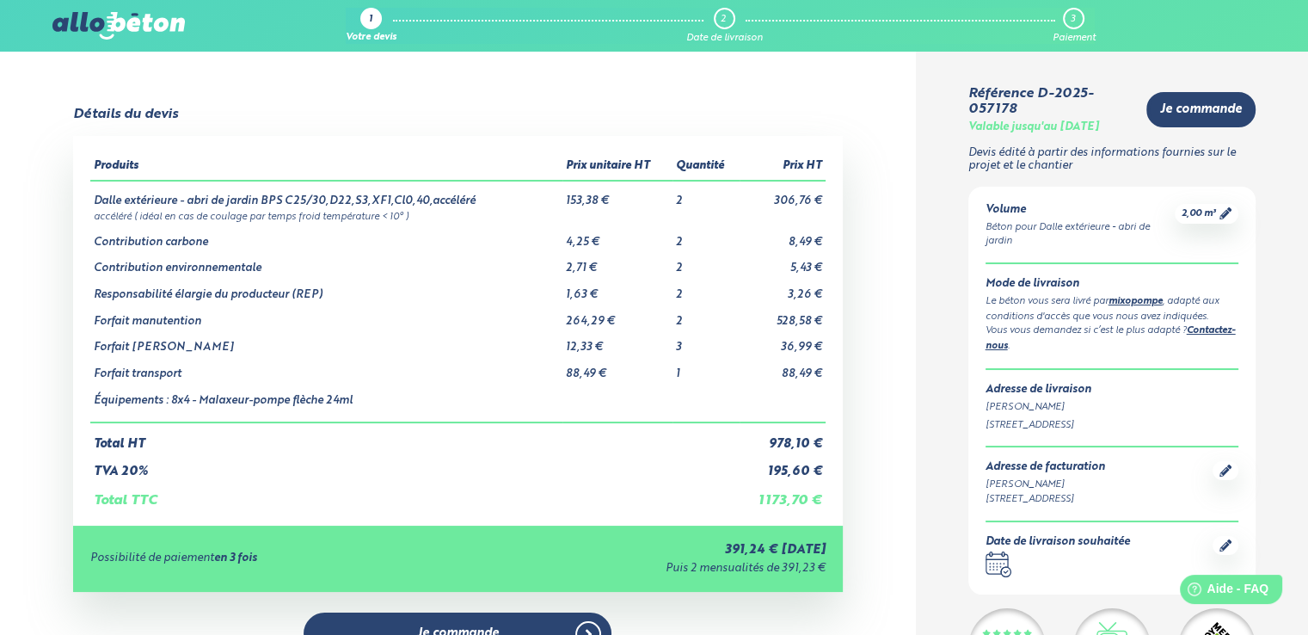
click at [150, 16] on img at bounding box center [118, 26] width 132 height 28
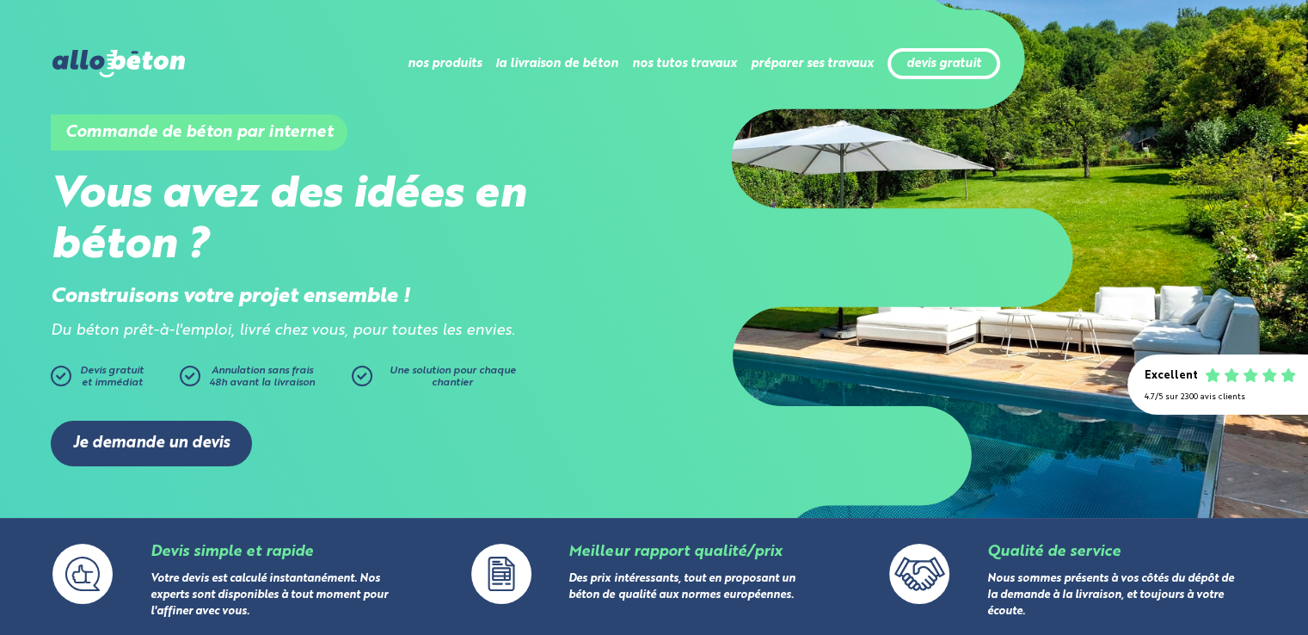
click at [625, 139] on div "Commande de béton par internet Vous avez des idées en béton ? Construisons votr…" at bounding box center [654, 221] width 1207 height 237
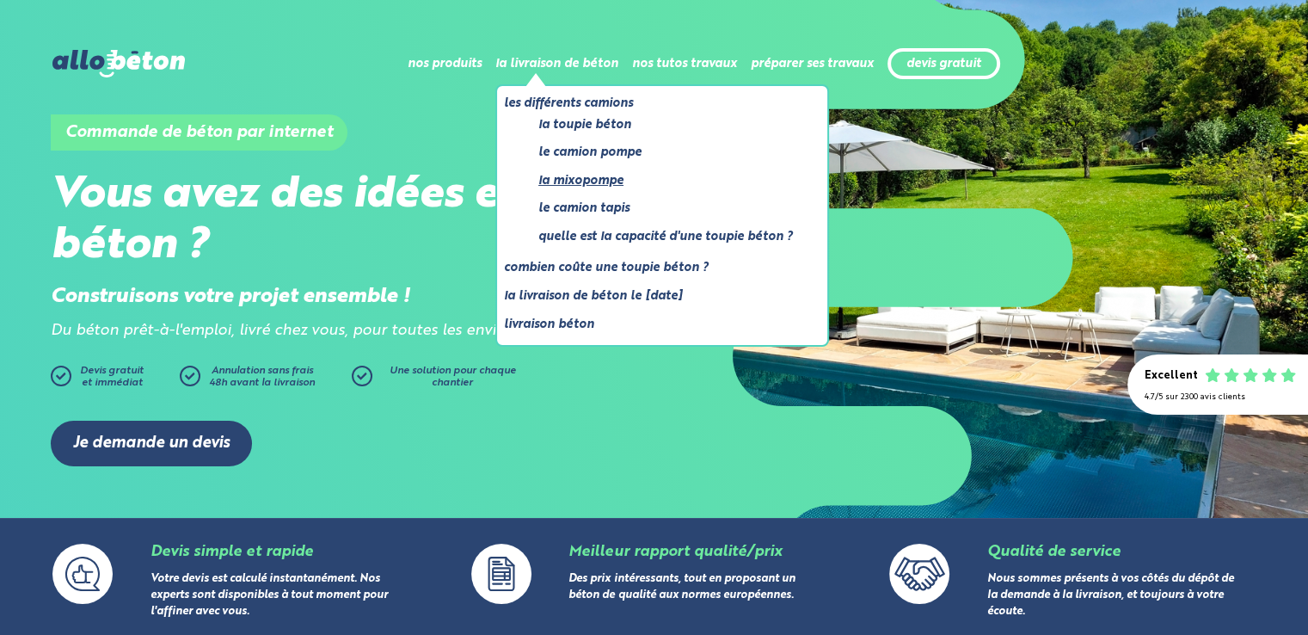
click at [599, 179] on link "La mixopompe" at bounding box center [666, 181] width 255 height 22
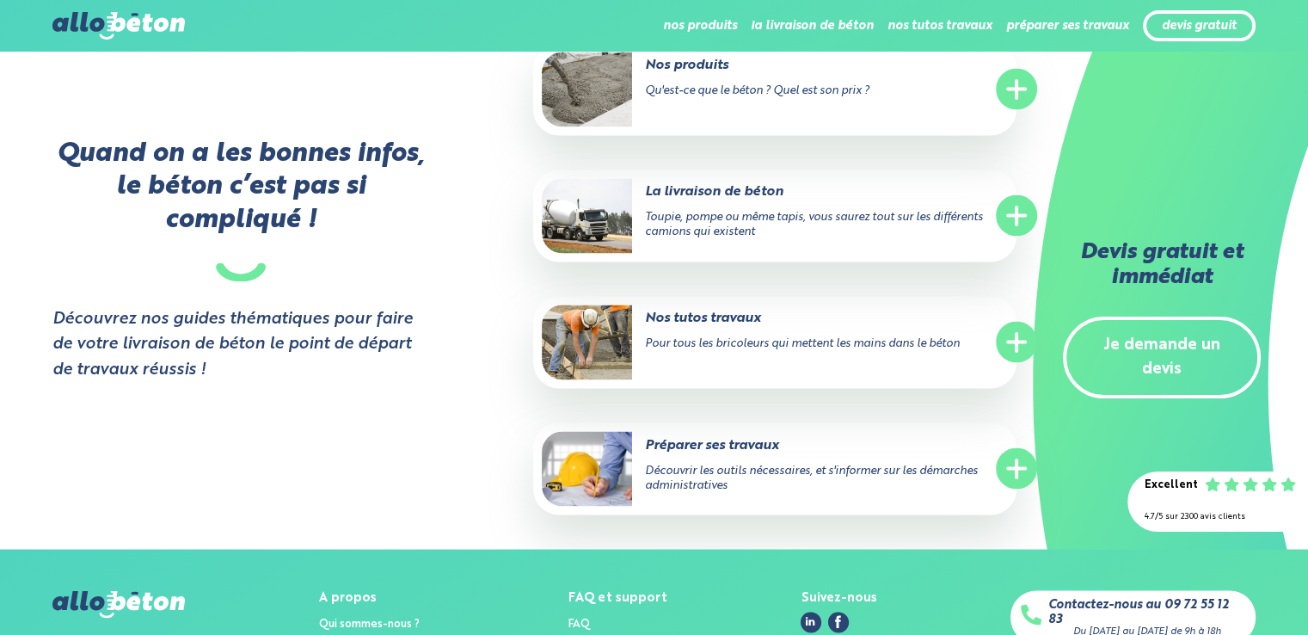
scroll to position [2900, 0]
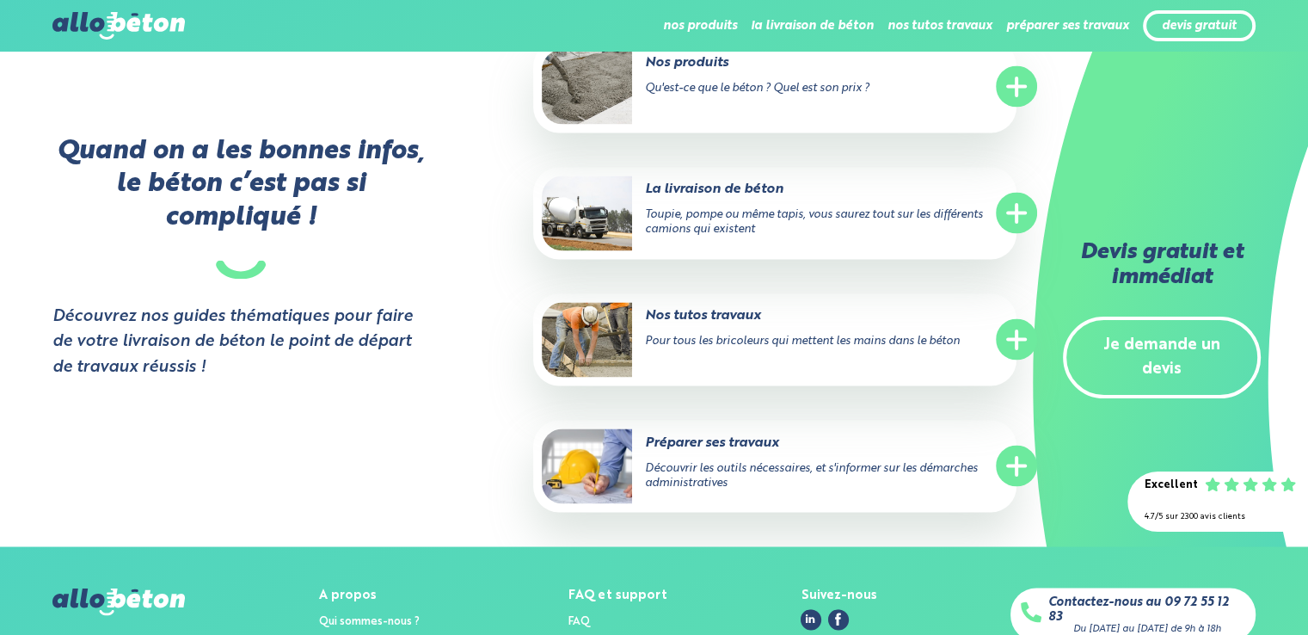
click at [1008, 219] on circle at bounding box center [1016, 212] width 41 height 41
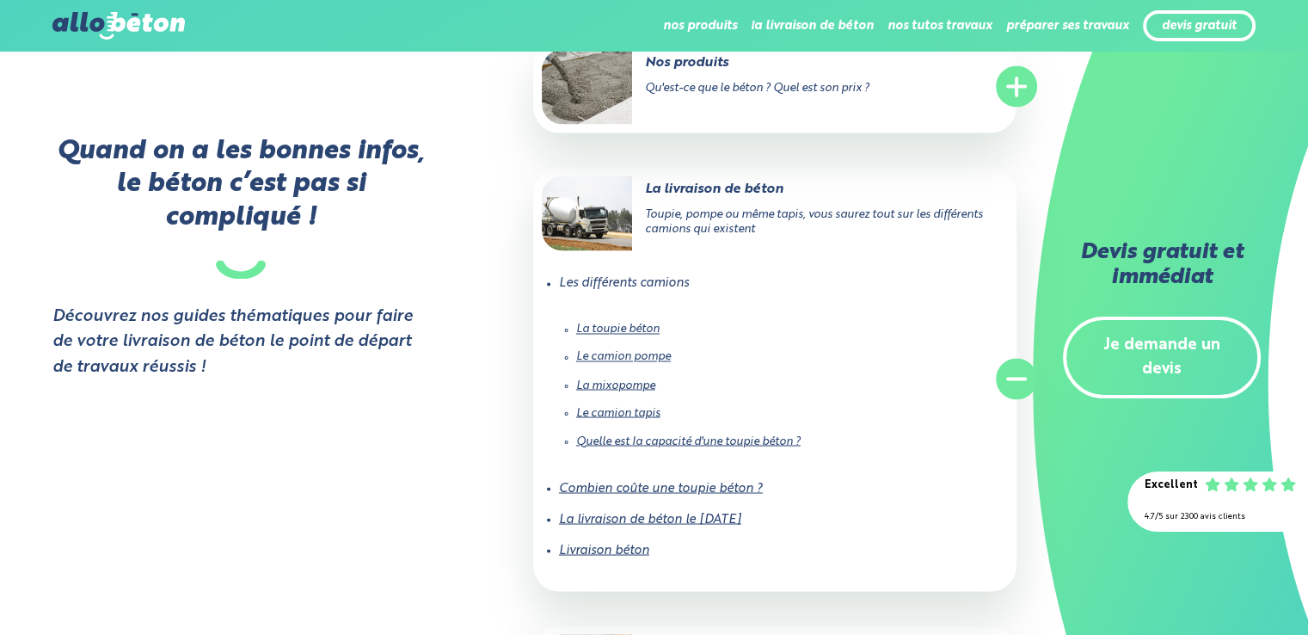
click at [612, 323] on link "La toupie béton" at bounding box center [617, 328] width 83 height 11
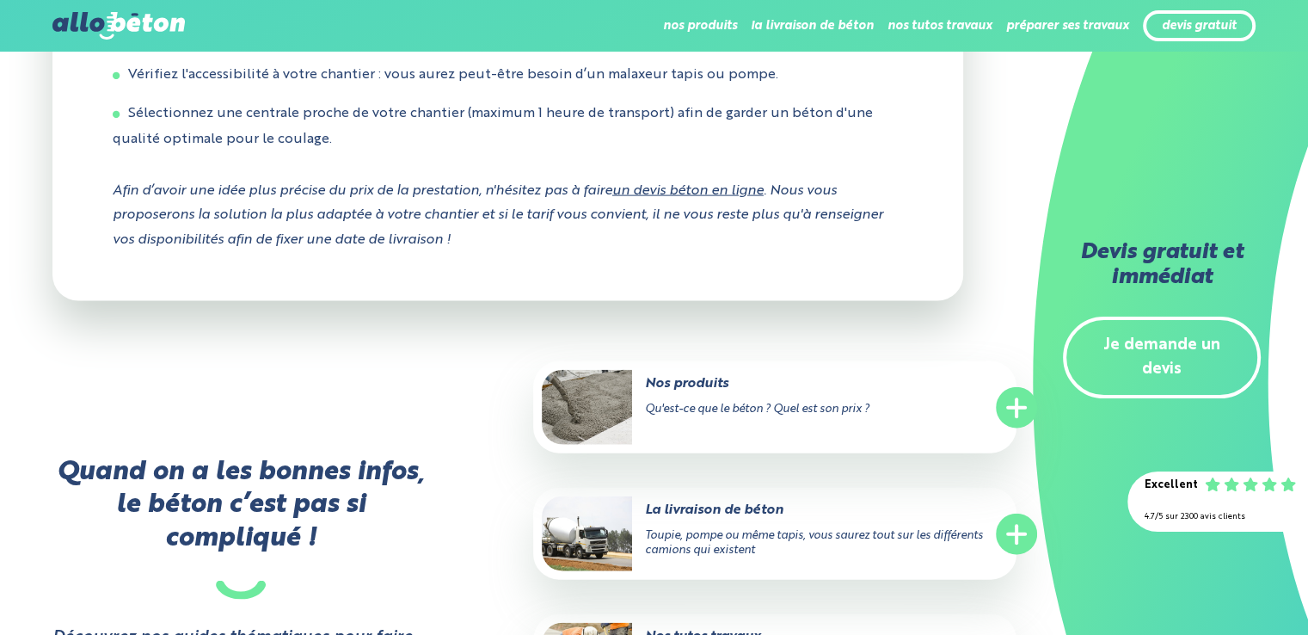
scroll to position [3722, 0]
